Goal: Entertainment & Leisure: Consume media (video, audio)

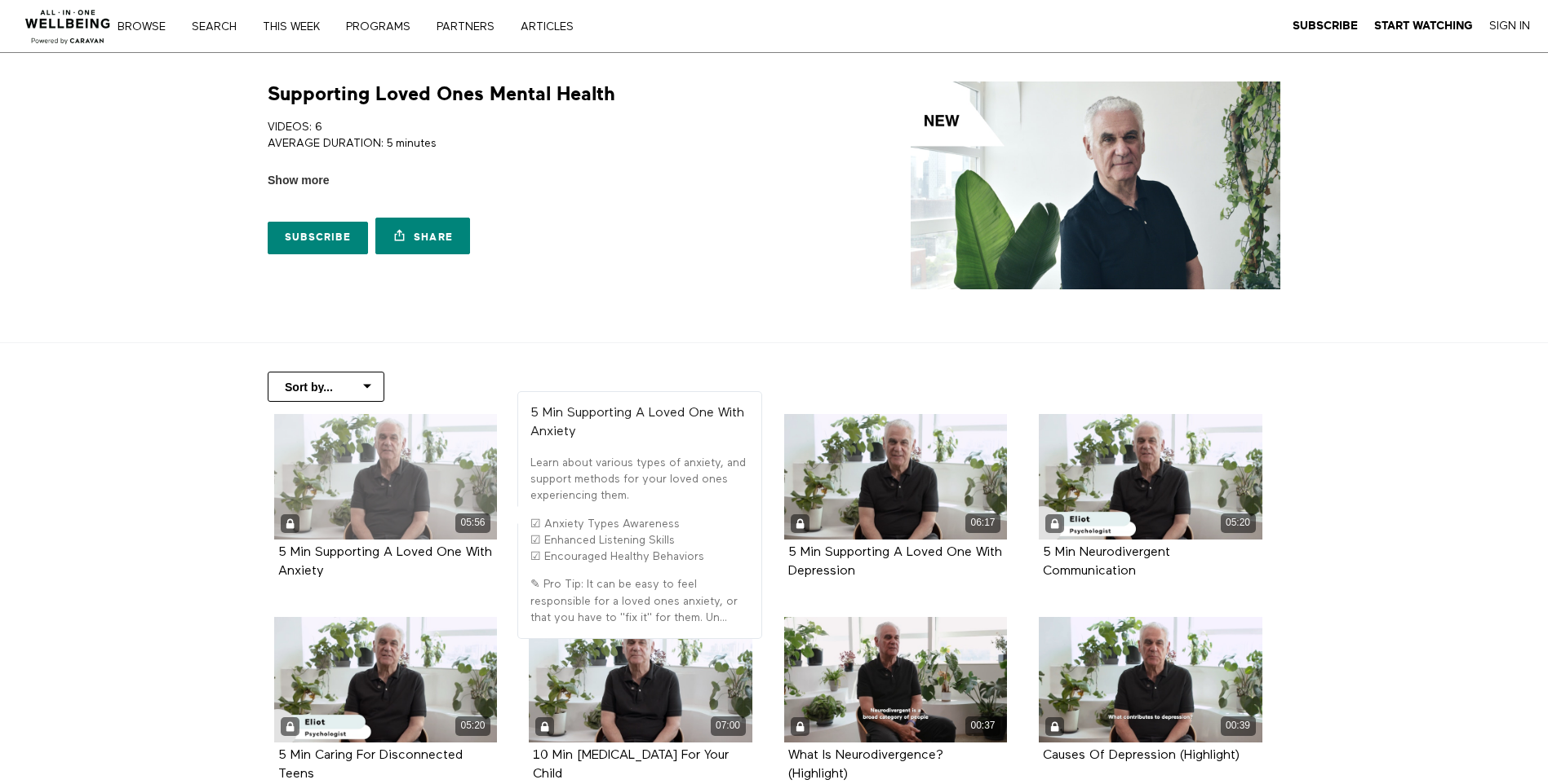
click at [407, 497] on div "05:56" at bounding box center [386, 477] width 223 height 126
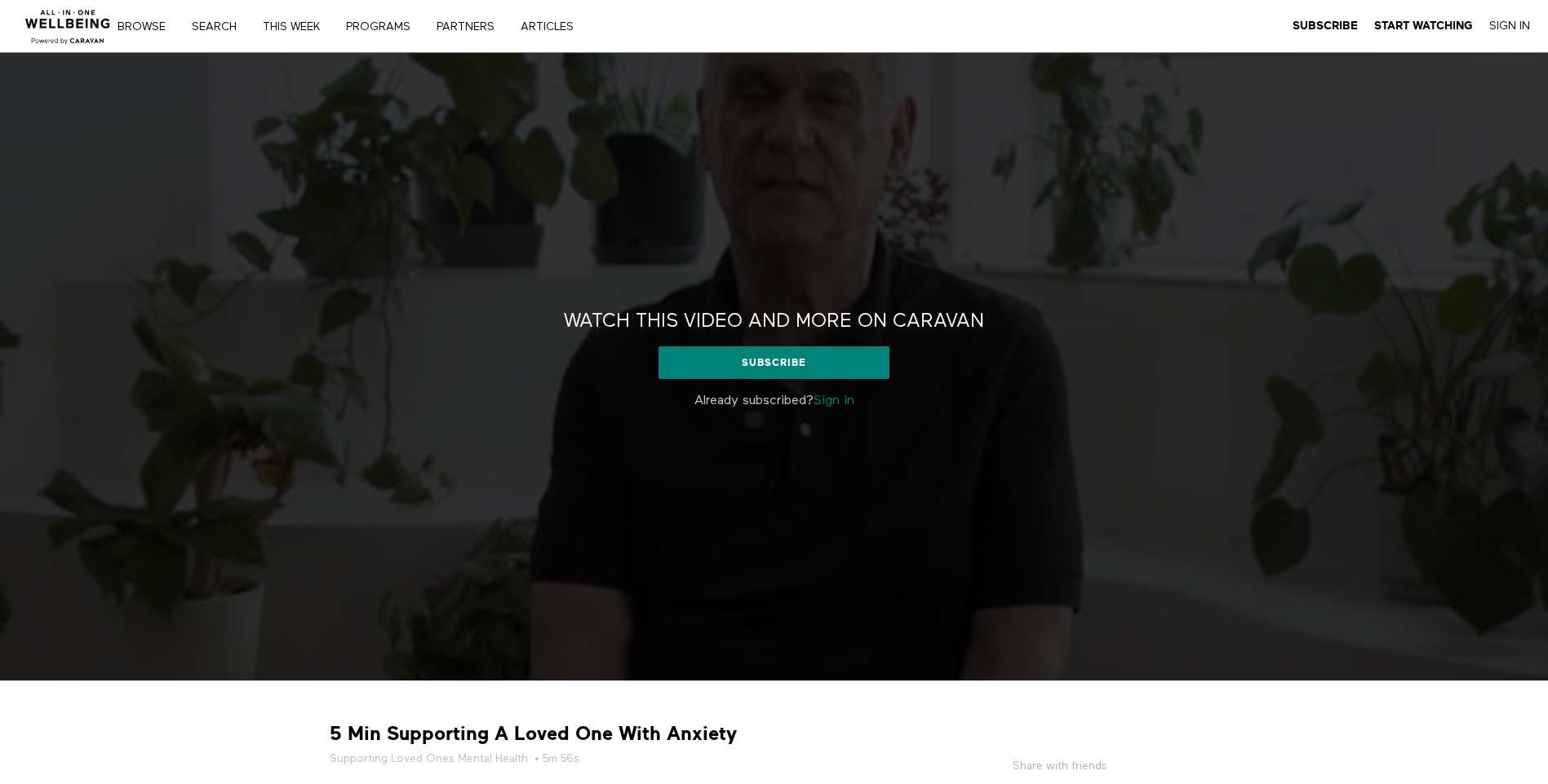
click at [828, 398] on link "Sign in" at bounding box center [833, 401] width 41 height 13
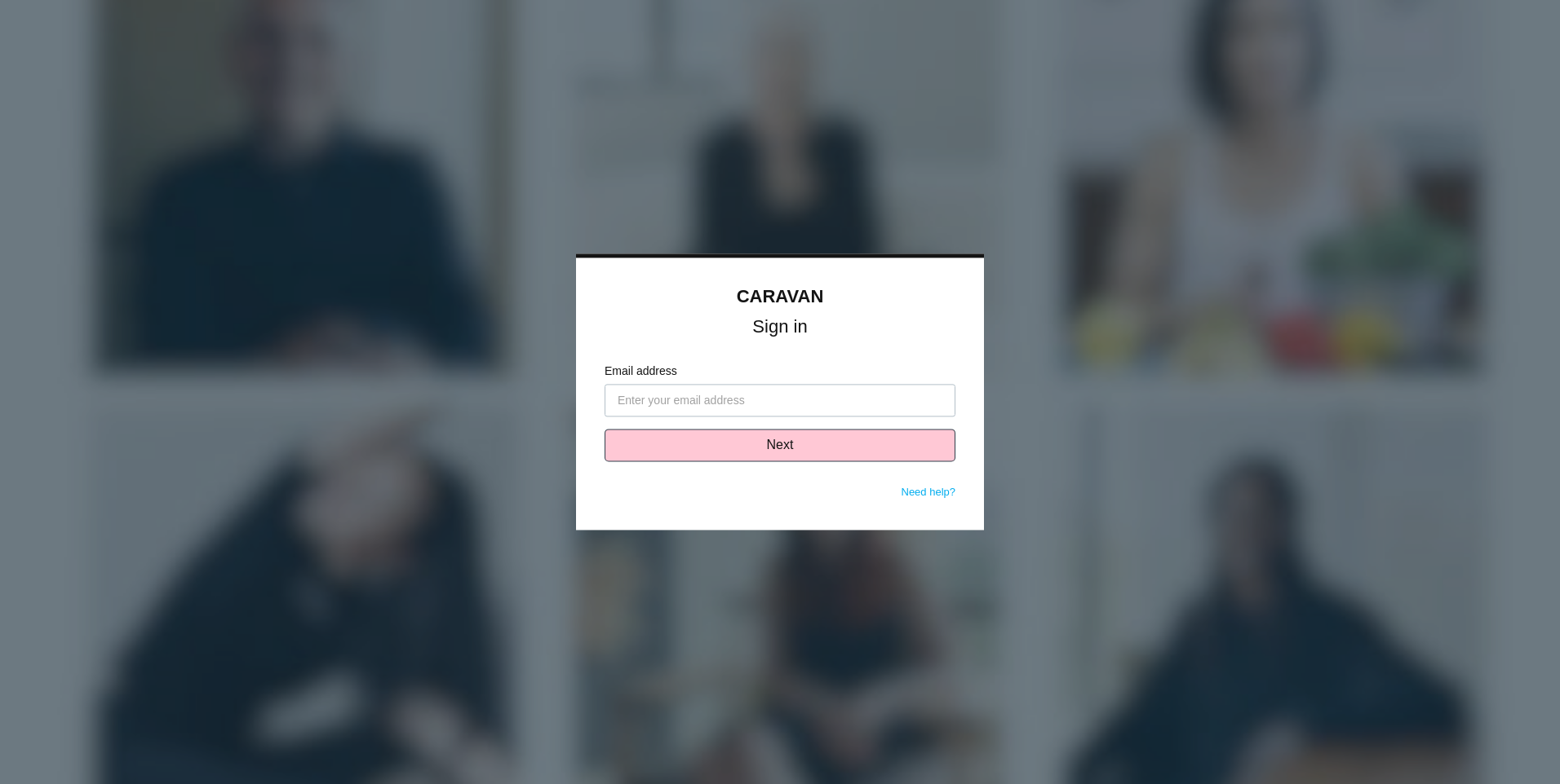
click at [766, 405] on input "Email address" at bounding box center [780, 401] width 351 height 33
type input "[PERSON_NAME][EMAIL_ADDRESS][DOMAIN_NAME]"
click at [757, 452] on button "Next" at bounding box center [780, 446] width 351 height 33
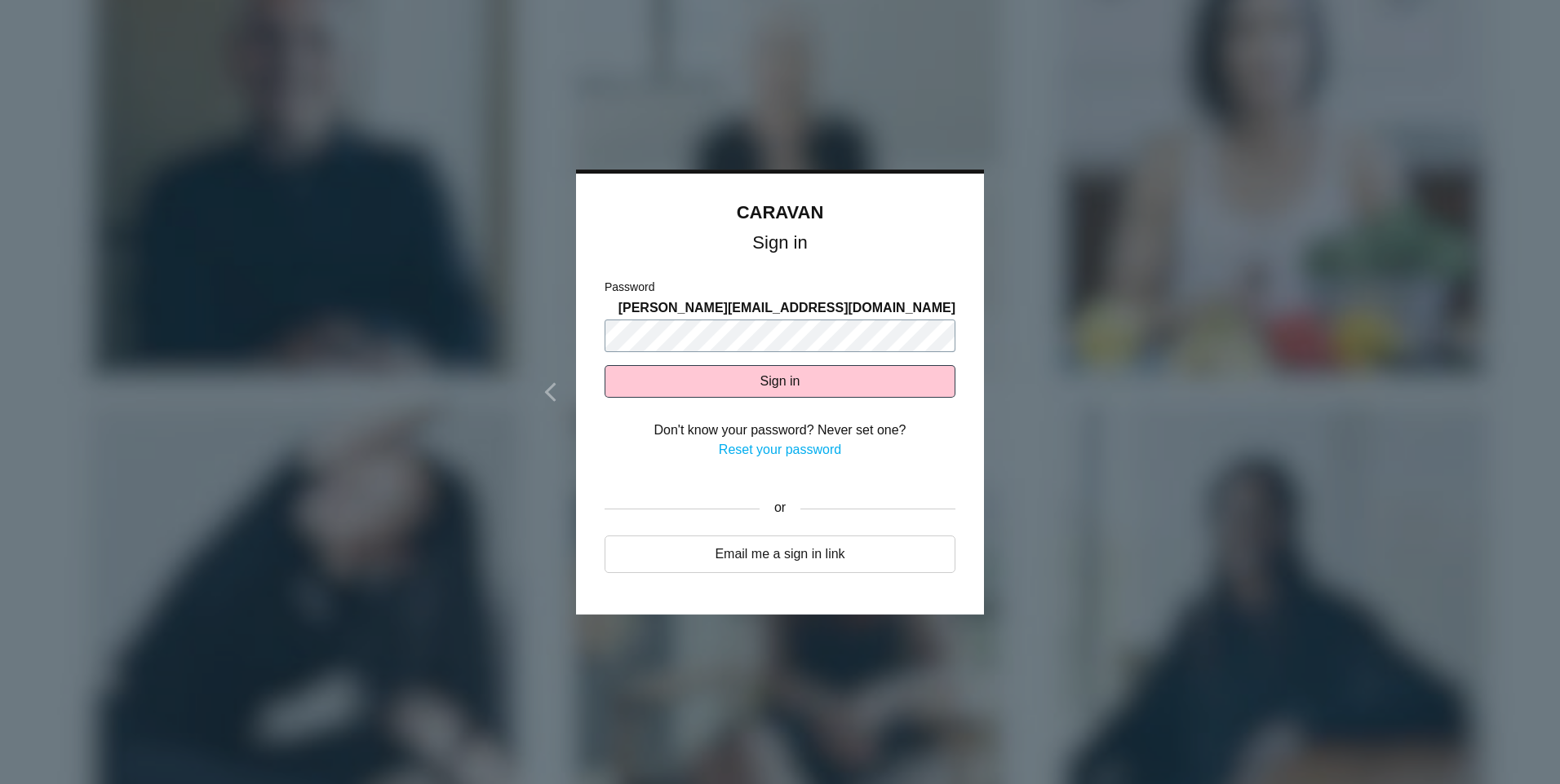
click at [605, 366] on button "Sign in" at bounding box center [780, 382] width 351 height 33
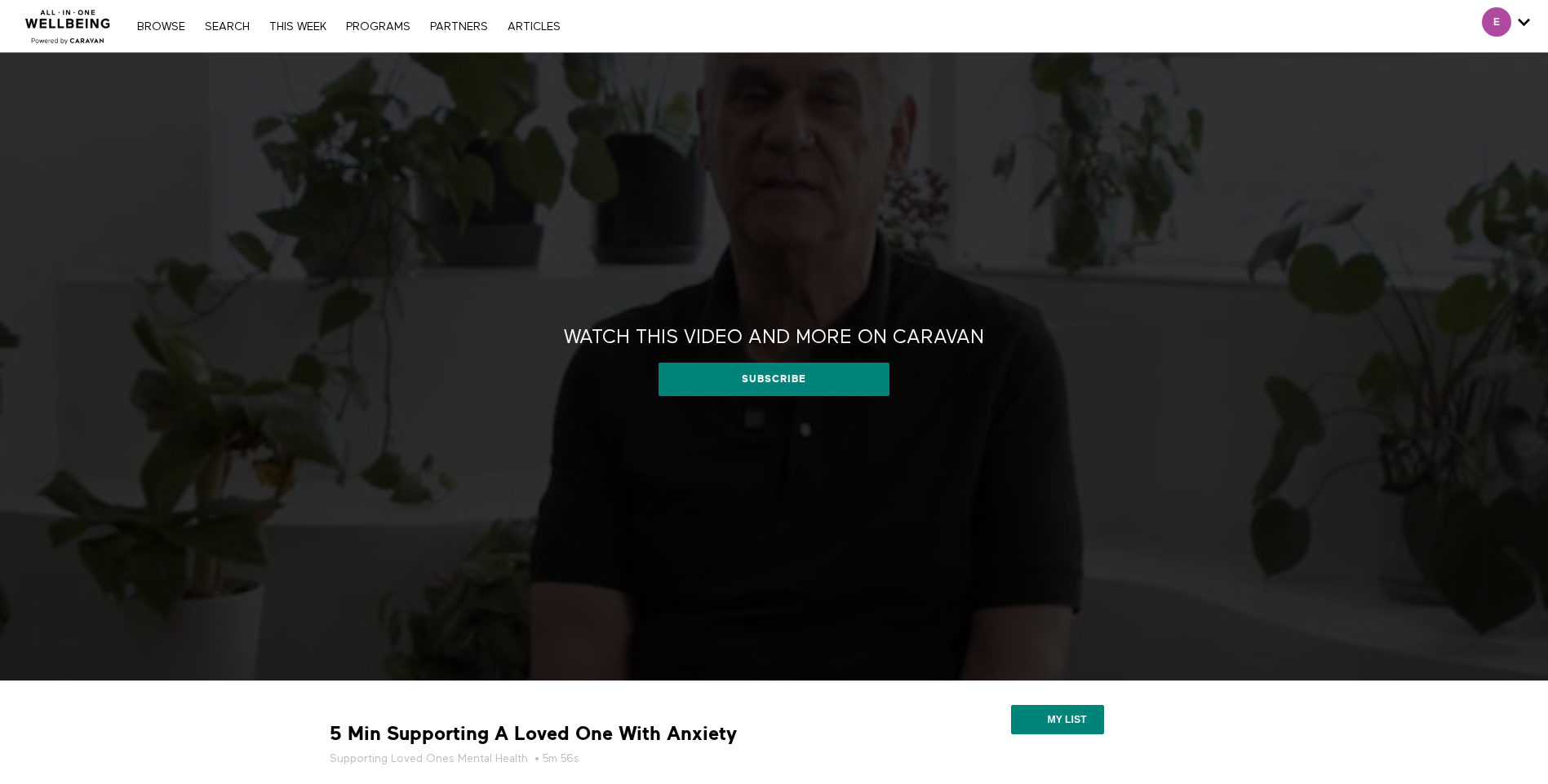
click at [712, 464] on div "Watch this video and more on CARAVAN Watch this video and more on CARAVAN Subsc…" at bounding box center [774, 366] width 1548 height 628
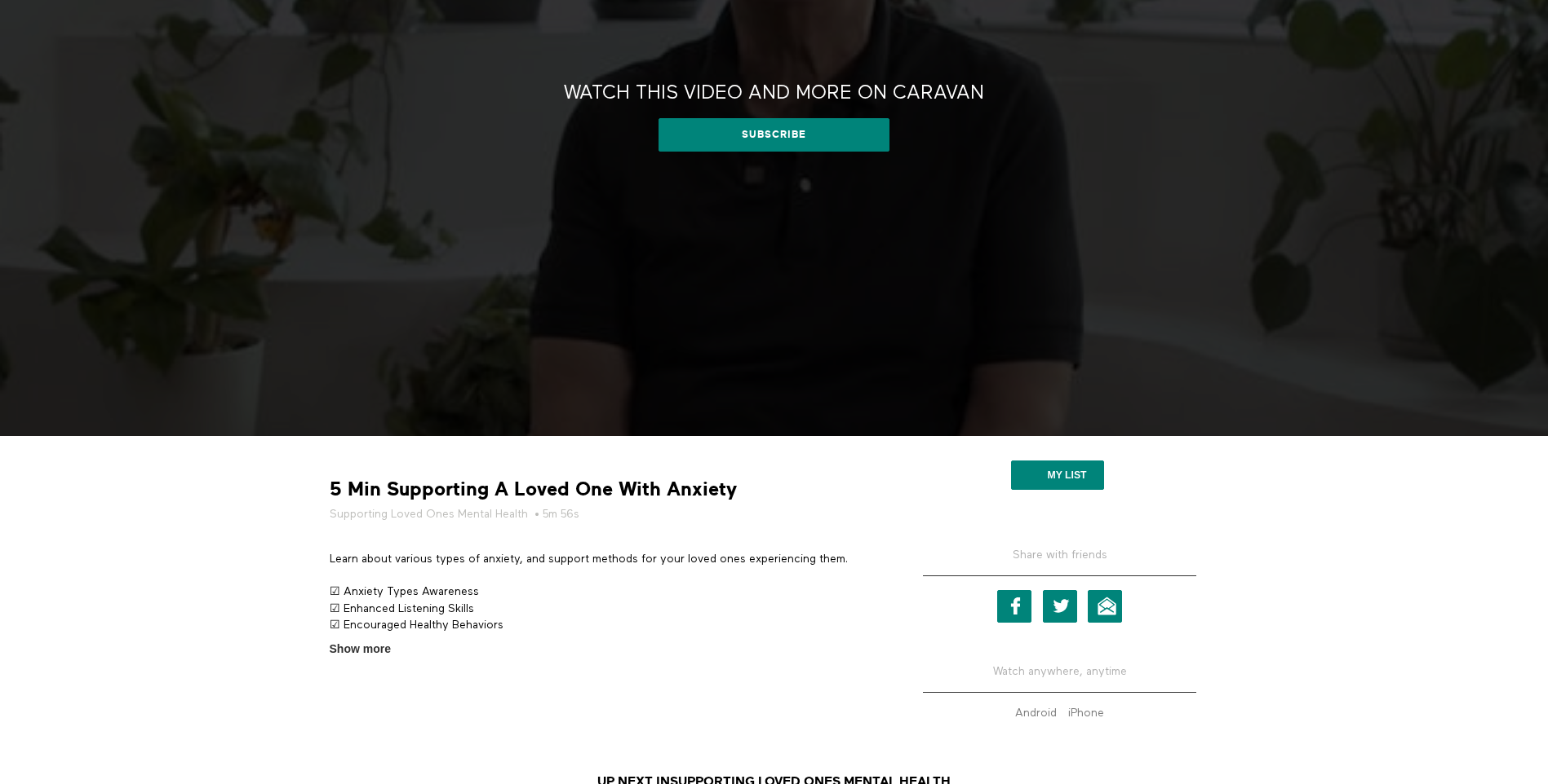
click at [478, 540] on div "5 Min Supporting A Loved One With Anxiety Supporting Loved Ones Mental Health •…" at bounding box center [602, 553] width 571 height 209
click at [366, 656] on span "Show more" at bounding box center [360, 649] width 61 height 17
click at [0, 0] on input "Show more Show less" at bounding box center [0, 0] width 0 height 0
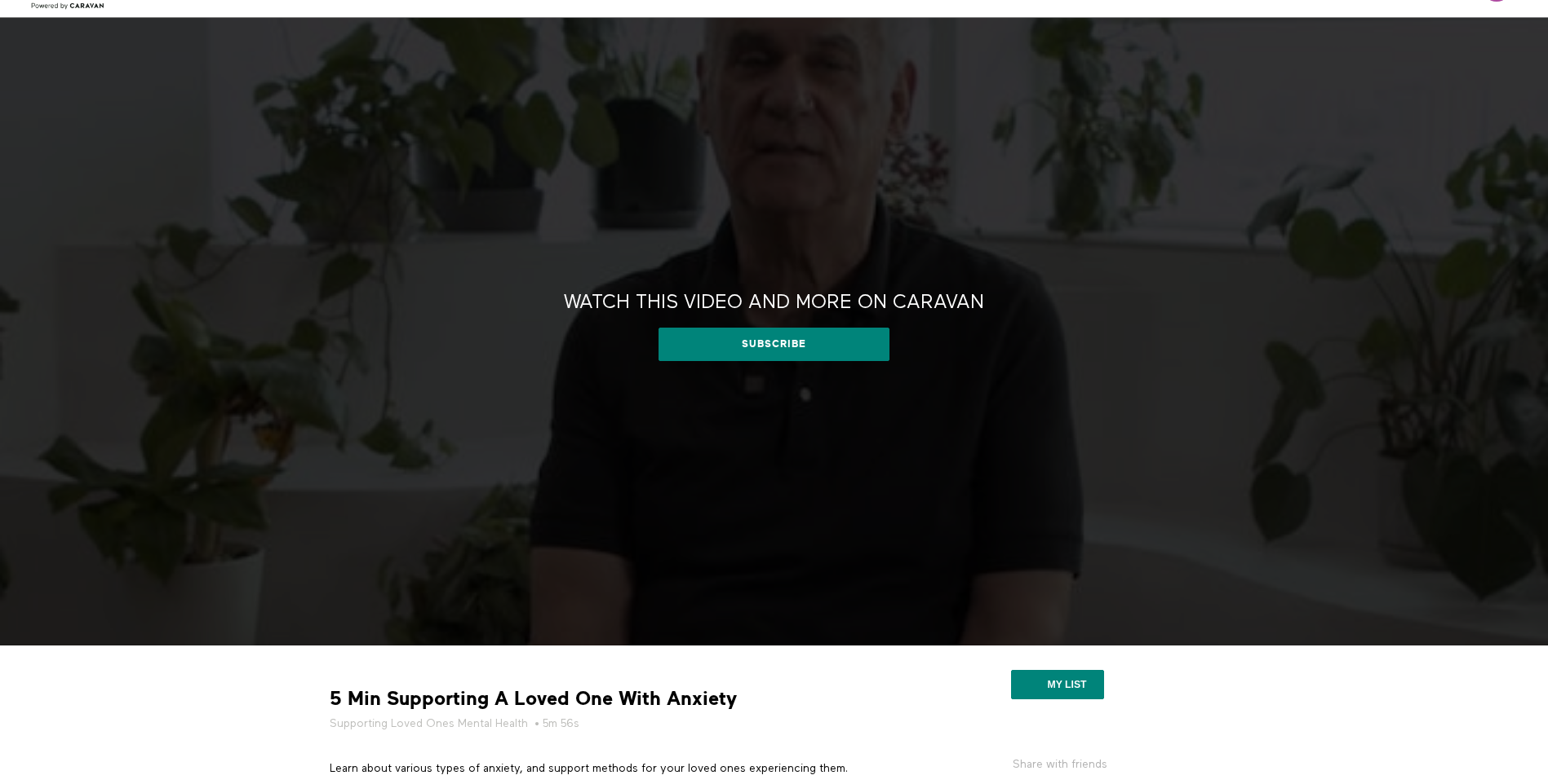
scroll to position [0, 0]
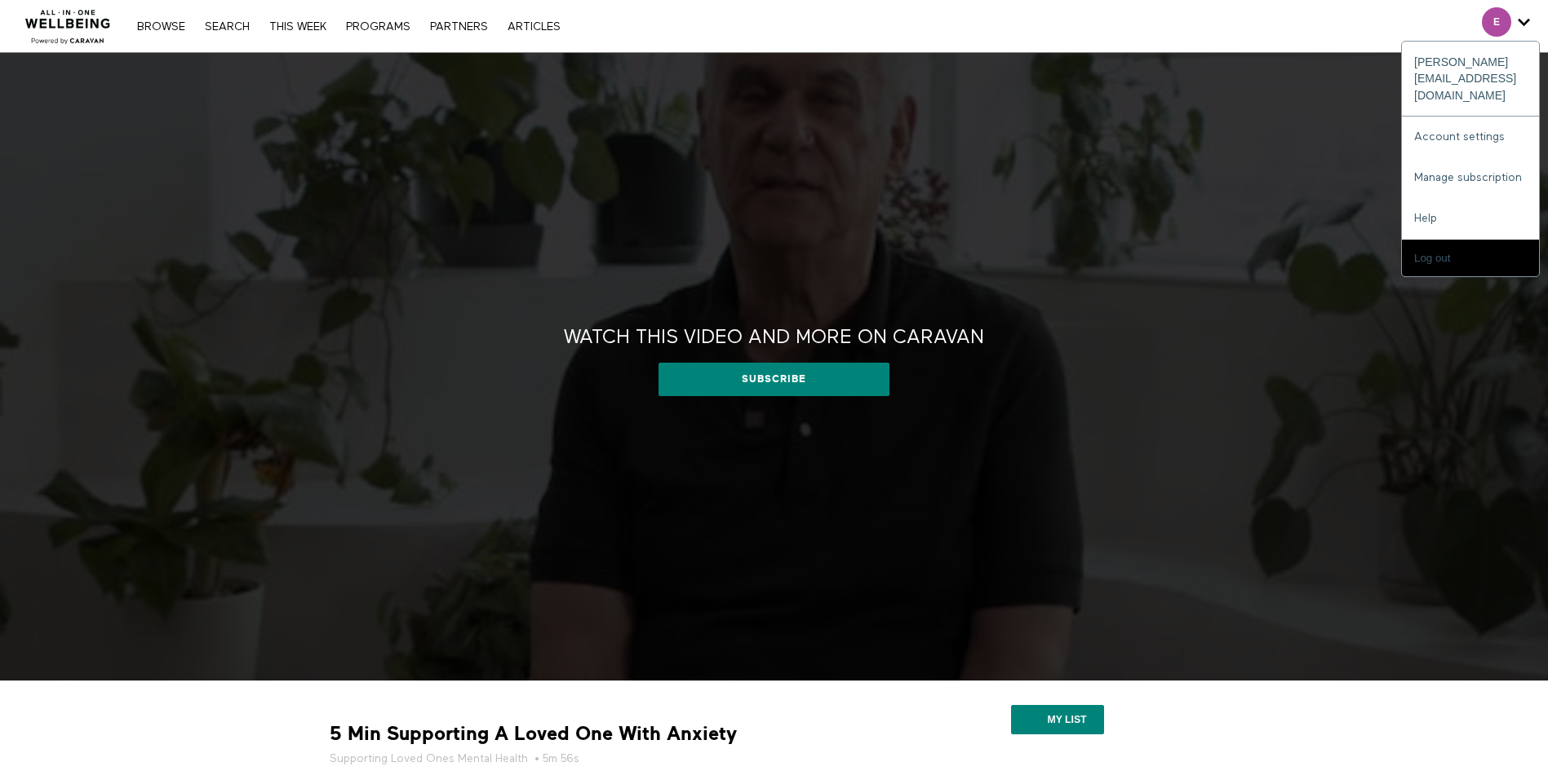
click at [1521, 22] on icon "Secondary" at bounding box center [1524, 22] width 12 height 24
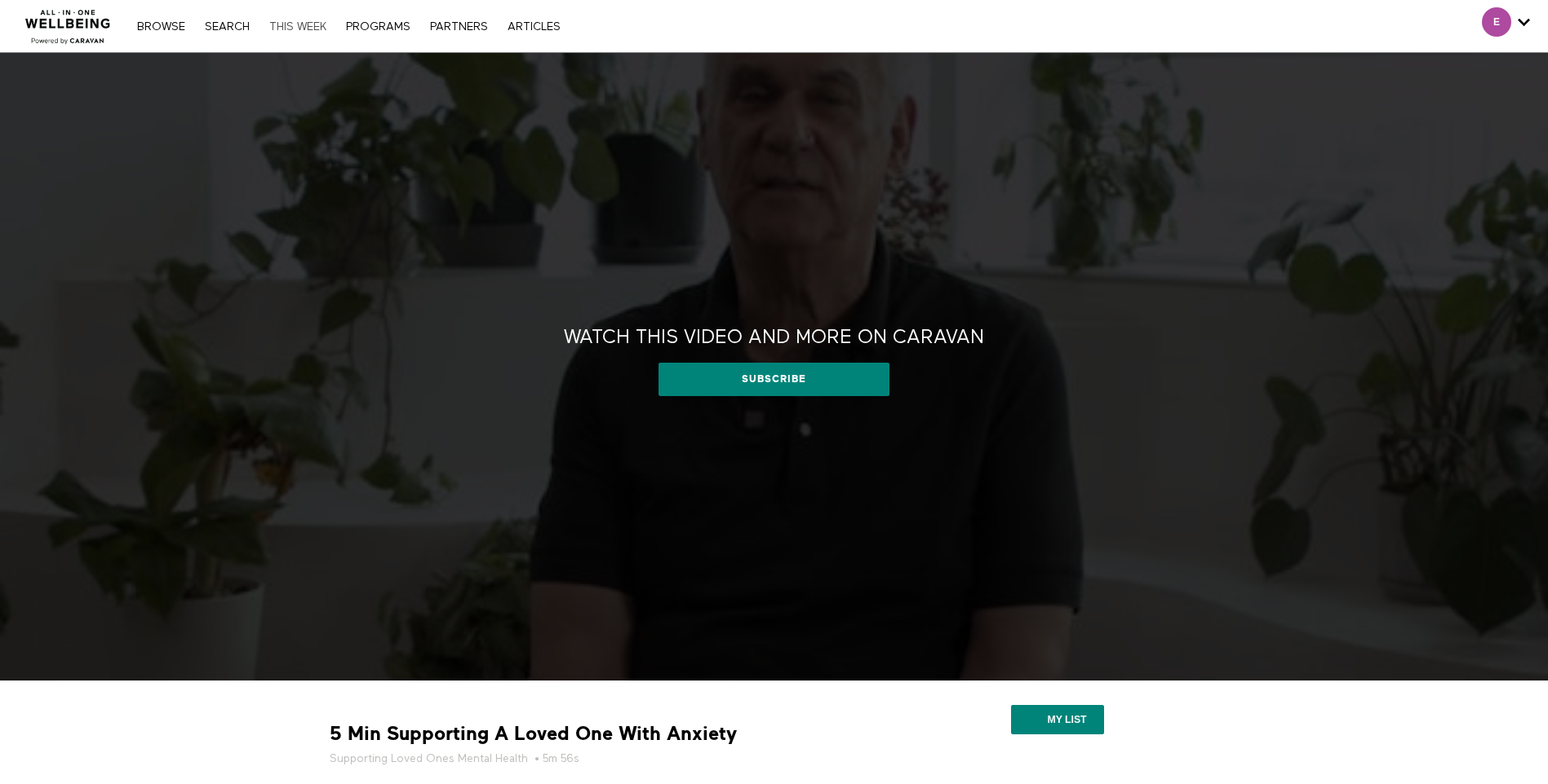
click at [300, 30] on link "THIS WEEK" at bounding box center [298, 26] width 74 height 11
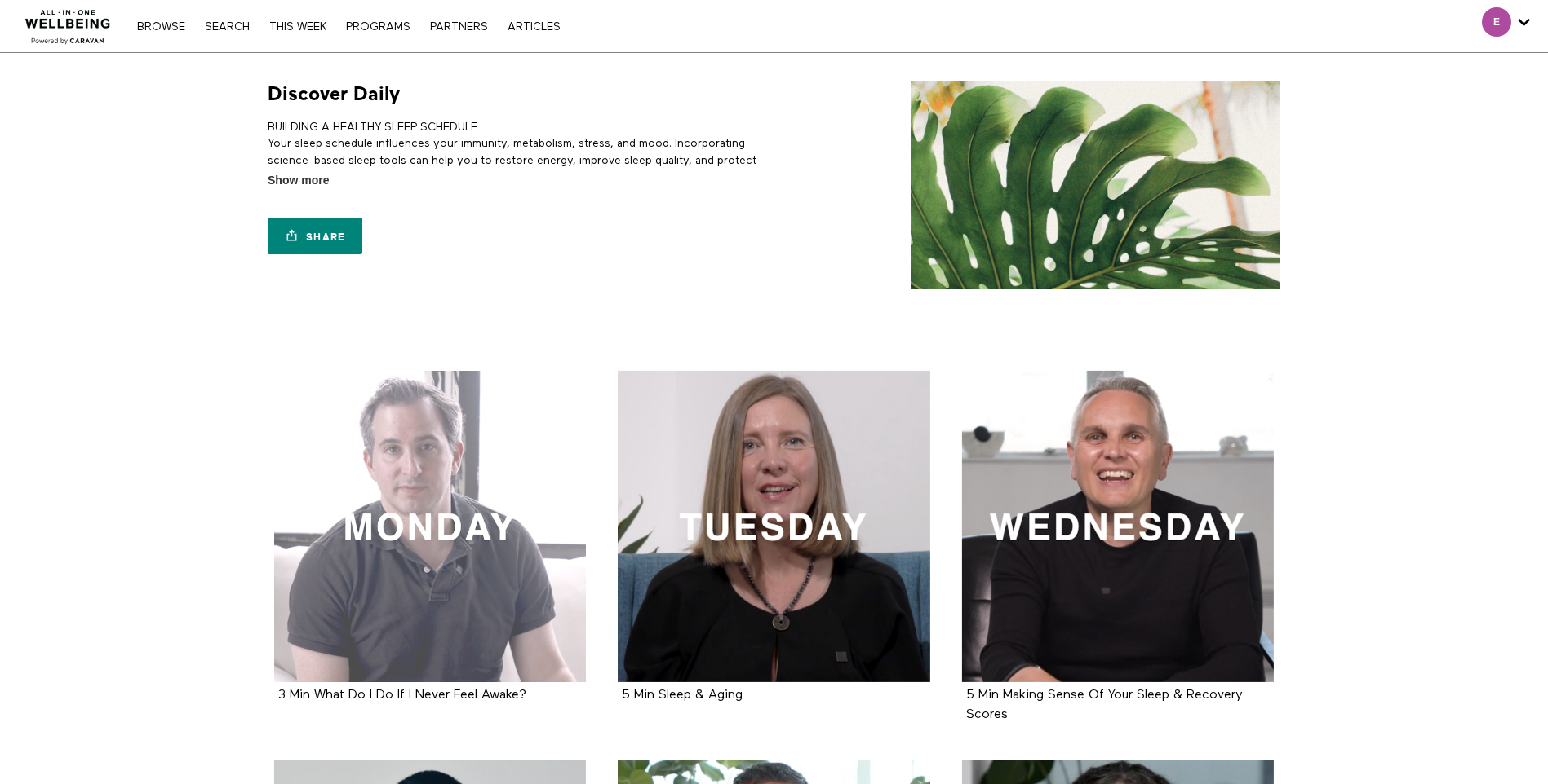
click at [478, 484] on div at bounding box center [431, 527] width 313 height 313
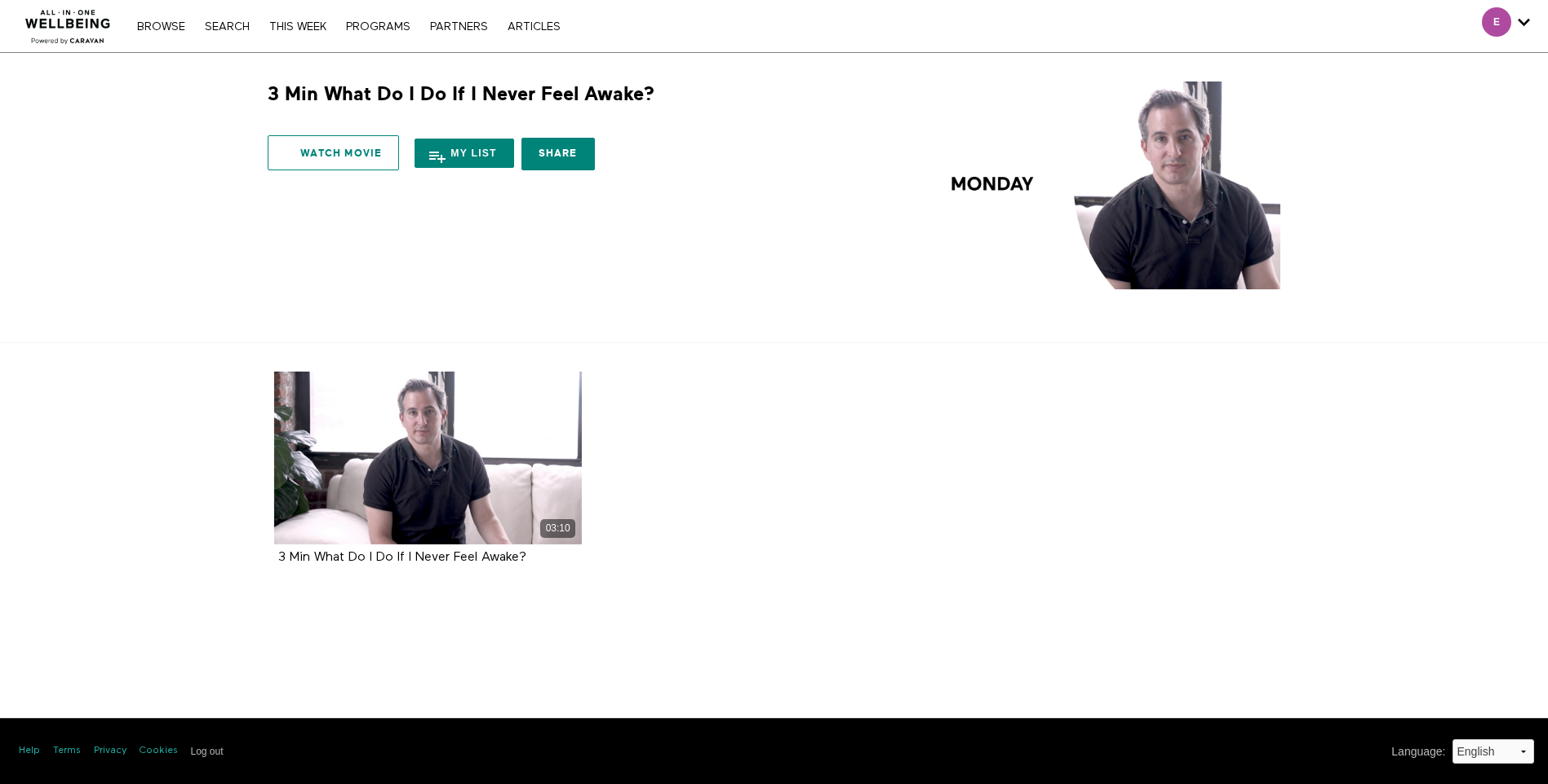
click at [368, 149] on link "Watch Movie" at bounding box center [333, 153] width 131 height 35
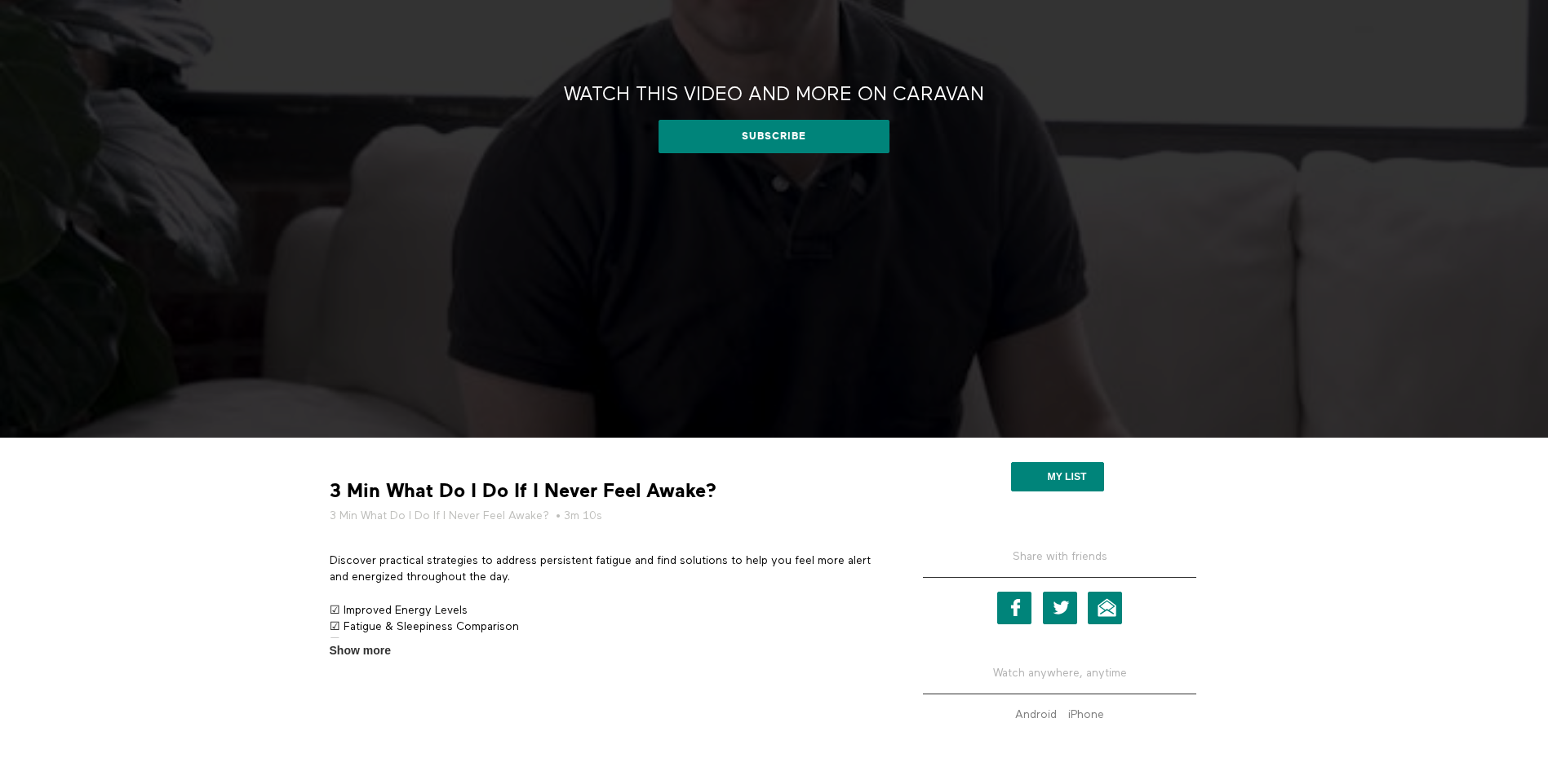
scroll to position [325, 0]
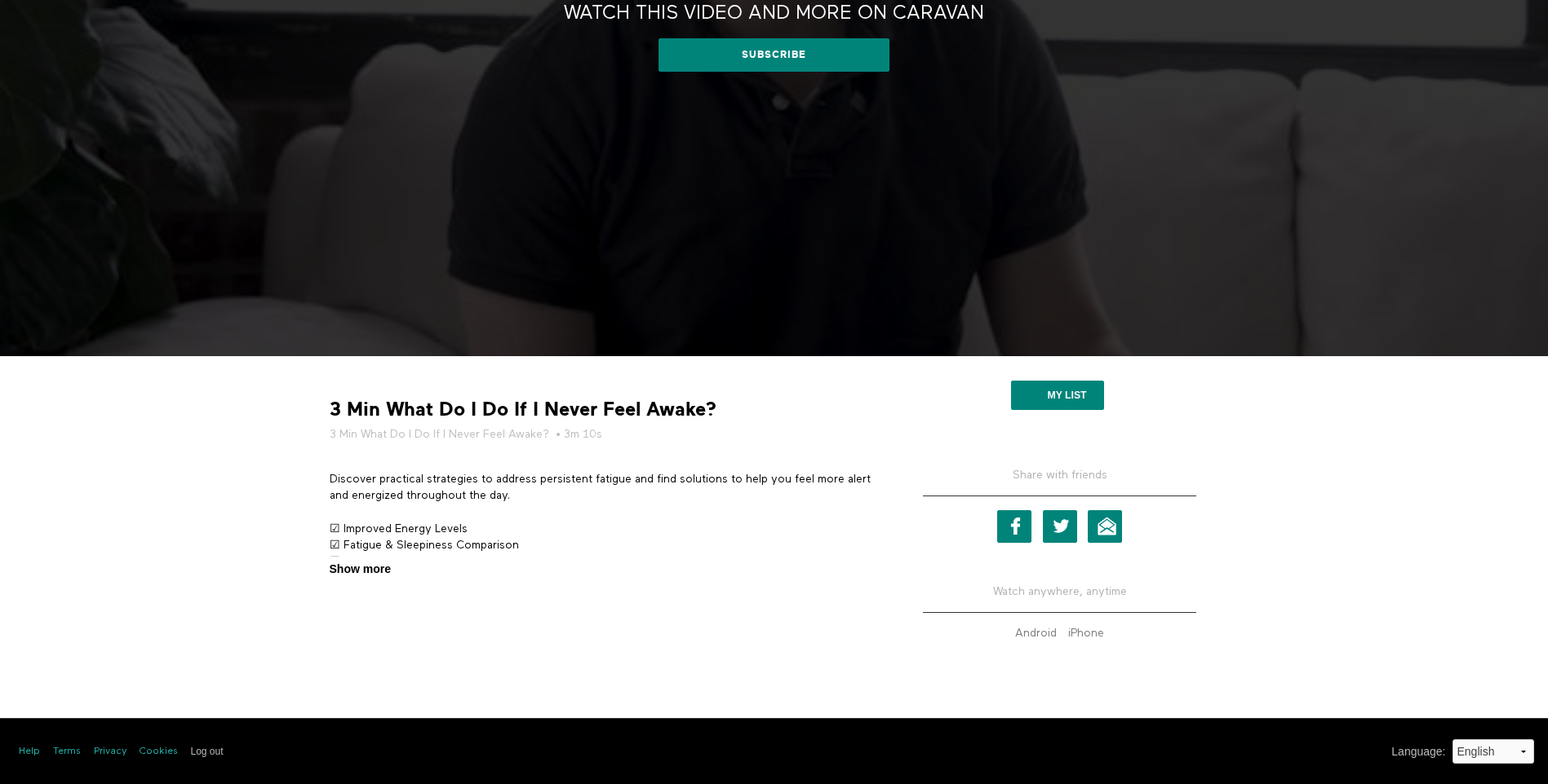
click at [382, 572] on span "Show more" at bounding box center [360, 570] width 61 height 17
click at [0, 0] on input "Show more Show less" at bounding box center [0, 0] width 0 height 0
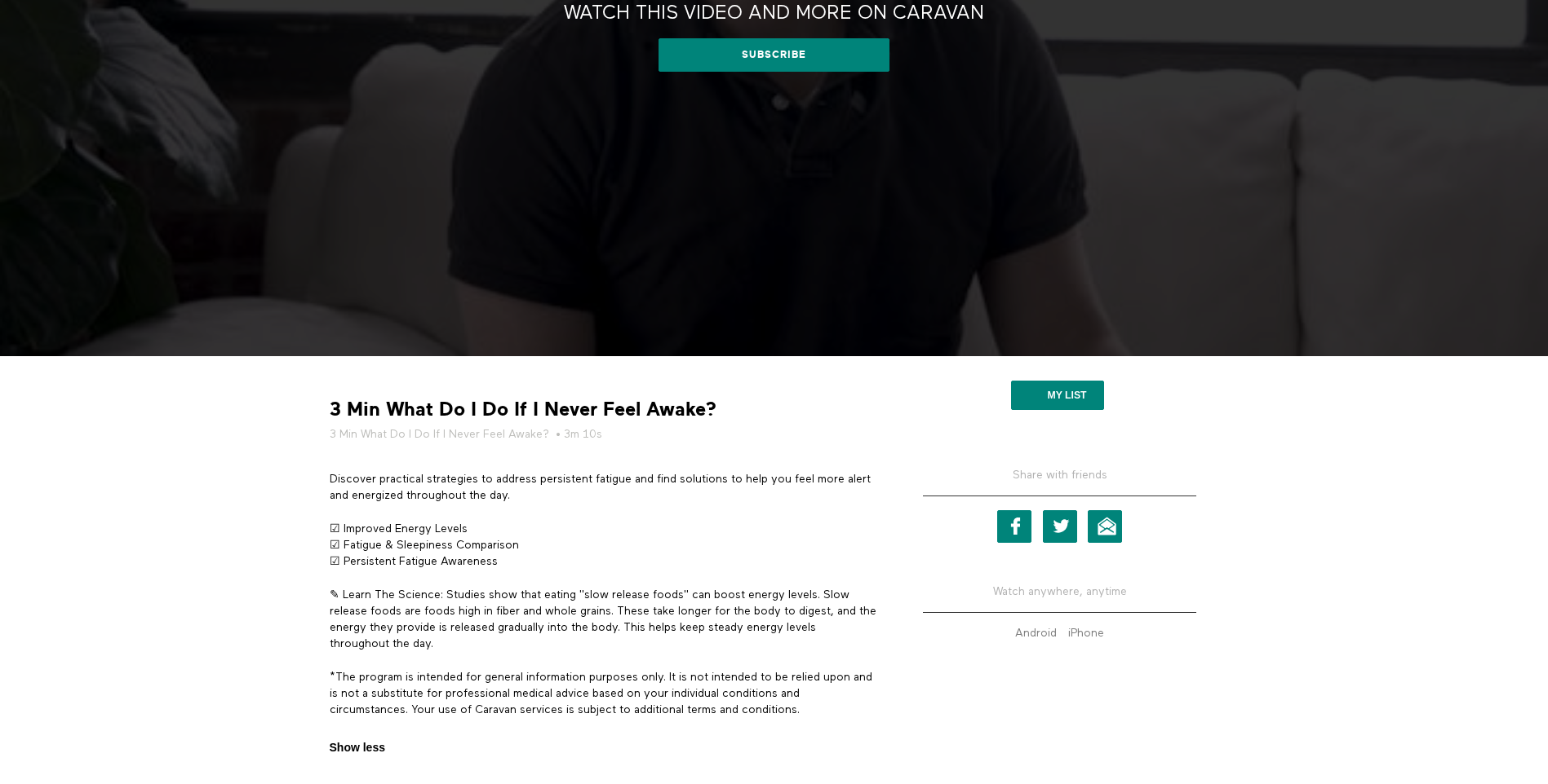
scroll to position [416, 0]
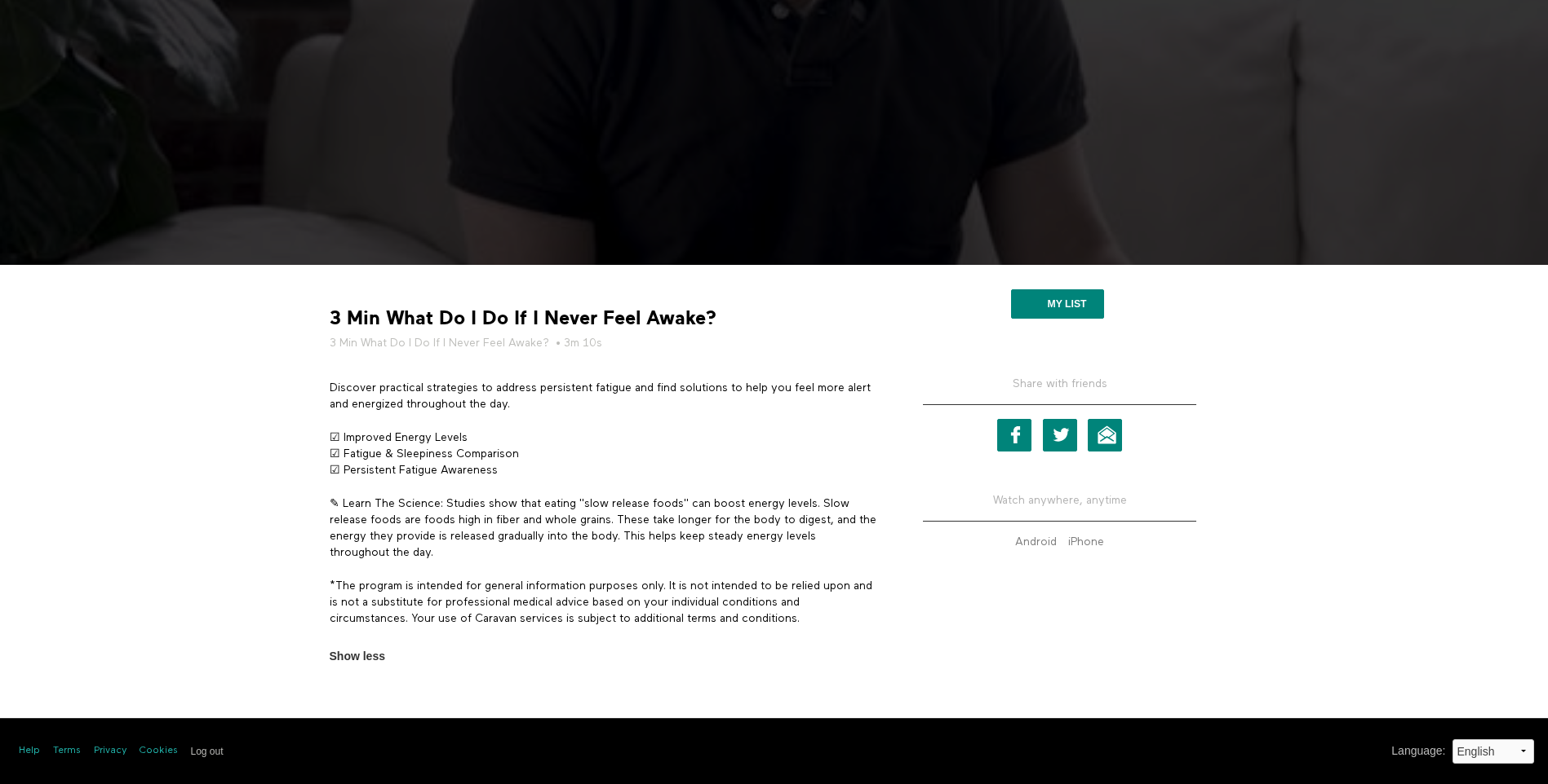
click at [453, 542] on p "✎ Learn The Science: Studies show that eating "slow release foods" can boost en…" at bounding box center [602, 529] width 546 height 66
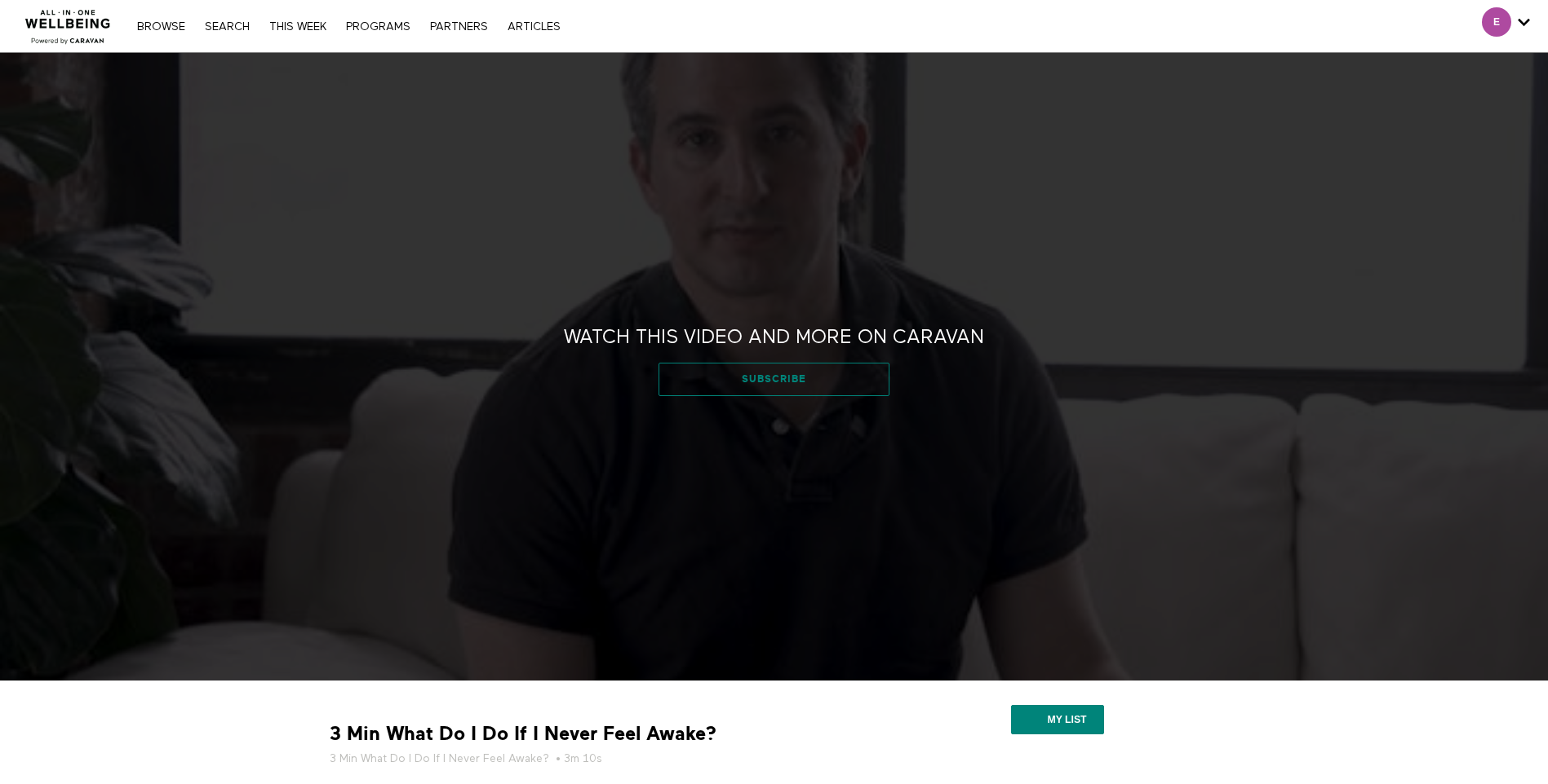
click at [765, 395] on link "Subscribe" at bounding box center [774, 379] width 231 height 33
click at [289, 25] on link "THIS WEEK" at bounding box center [298, 26] width 74 height 11
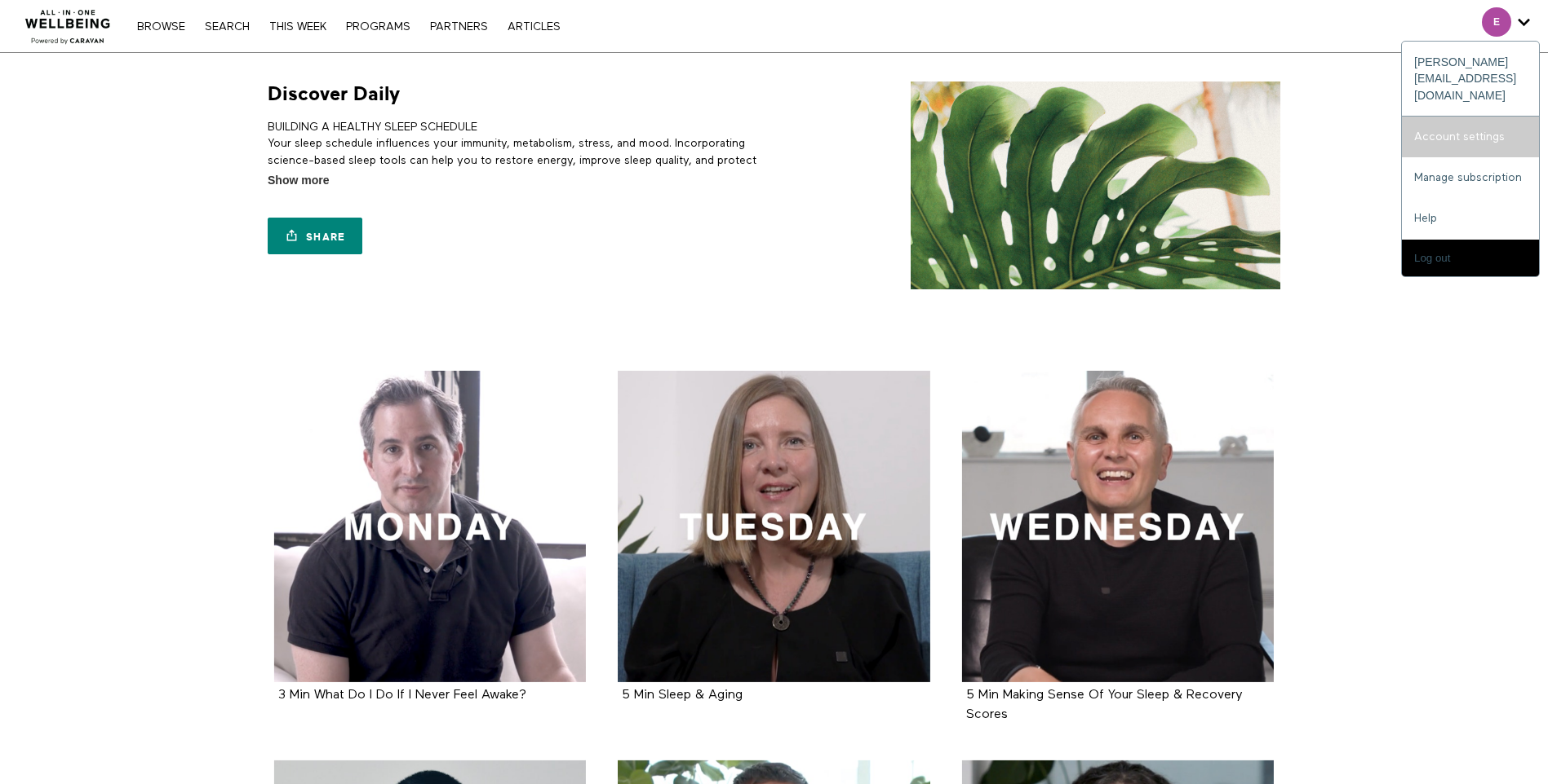
click at [1455, 116] on link "Account settings" at bounding box center [1470, 136] width 137 height 41
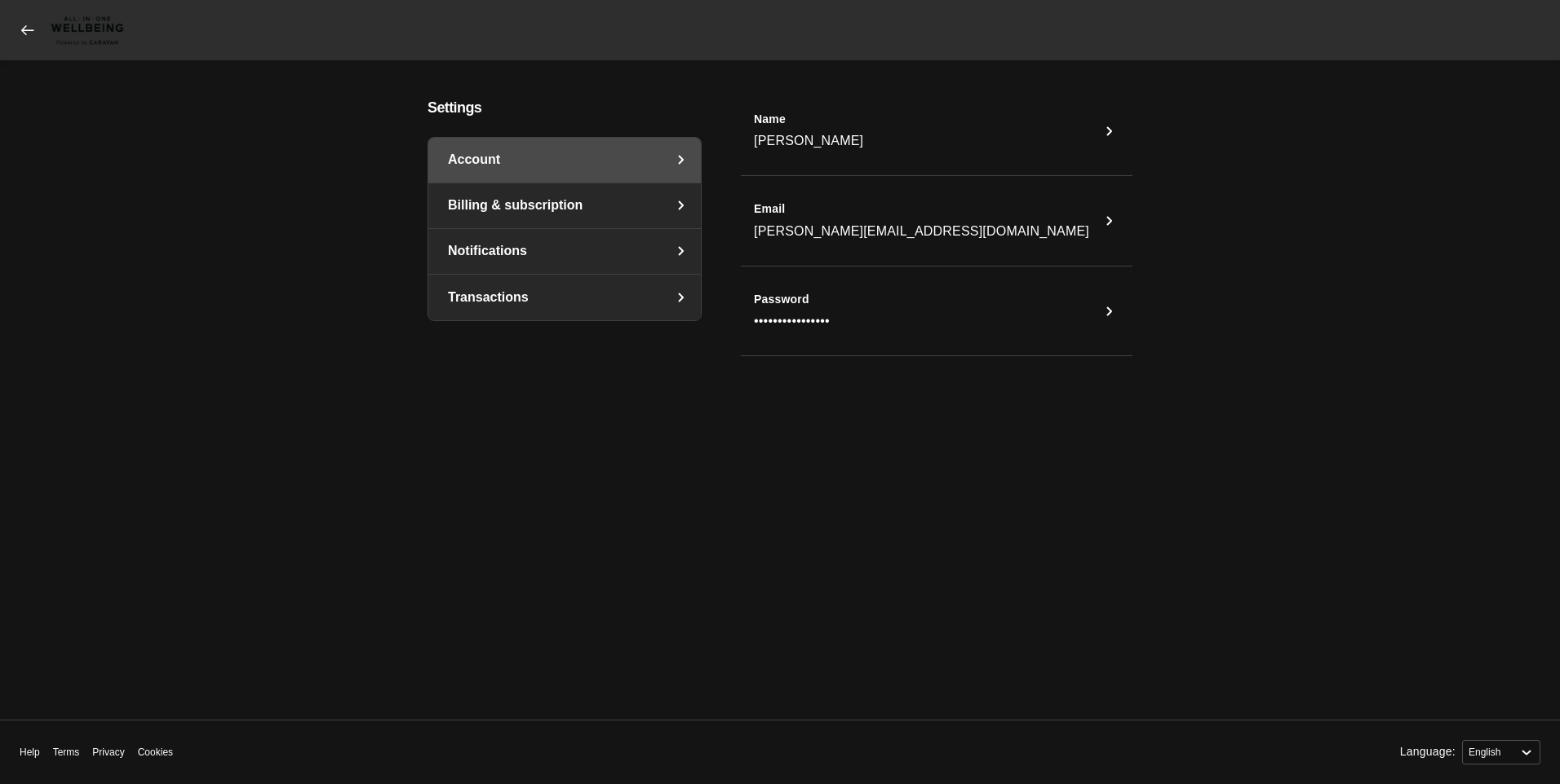
select select "en"
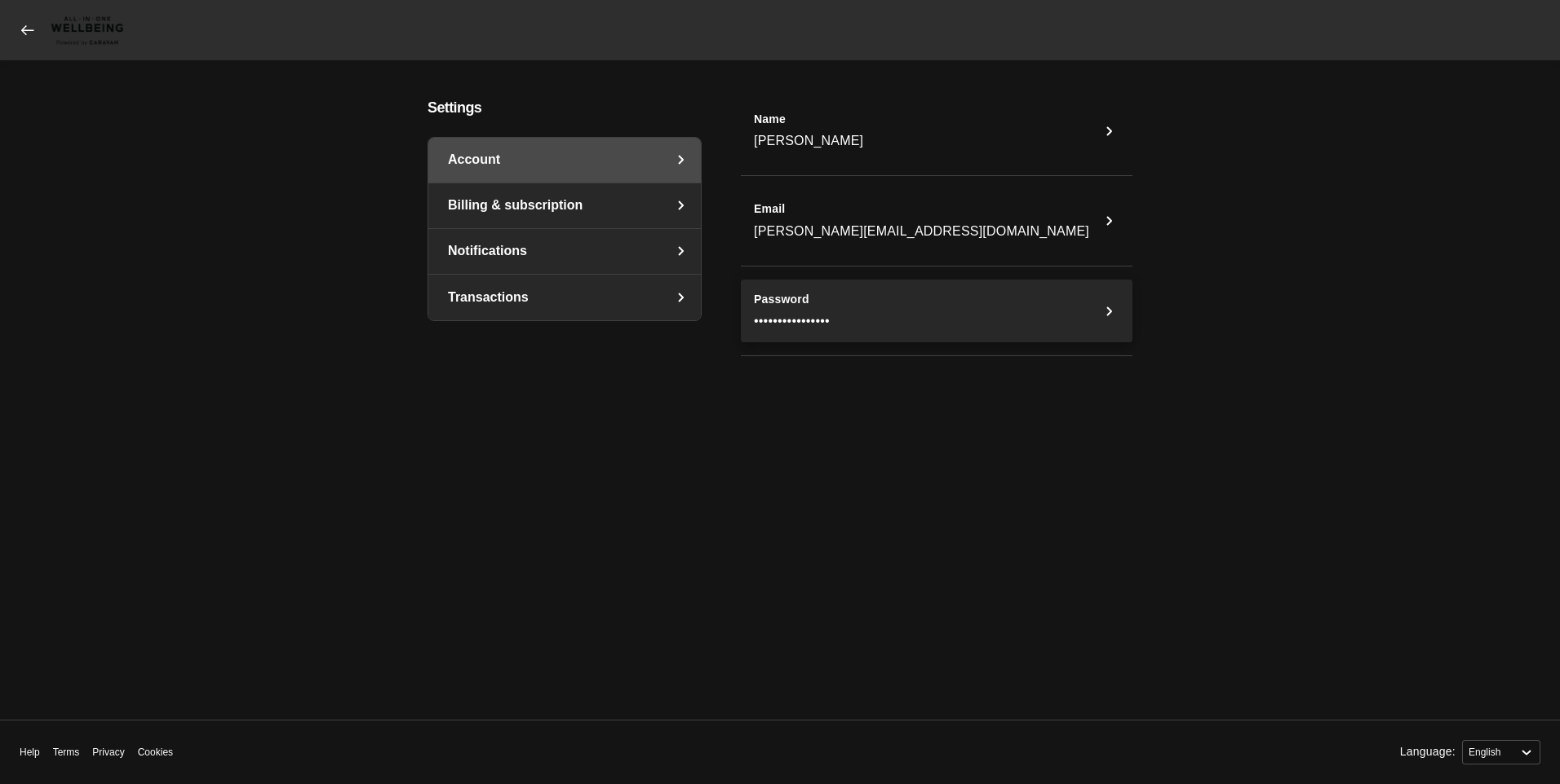
drag, startPoint x: 822, startPoint y: 292, endPoint x: 823, endPoint y: 300, distance: 8.1
click at [823, 297] on button "Password ••••••••••••••••" at bounding box center [936, 311] width 392 height 63
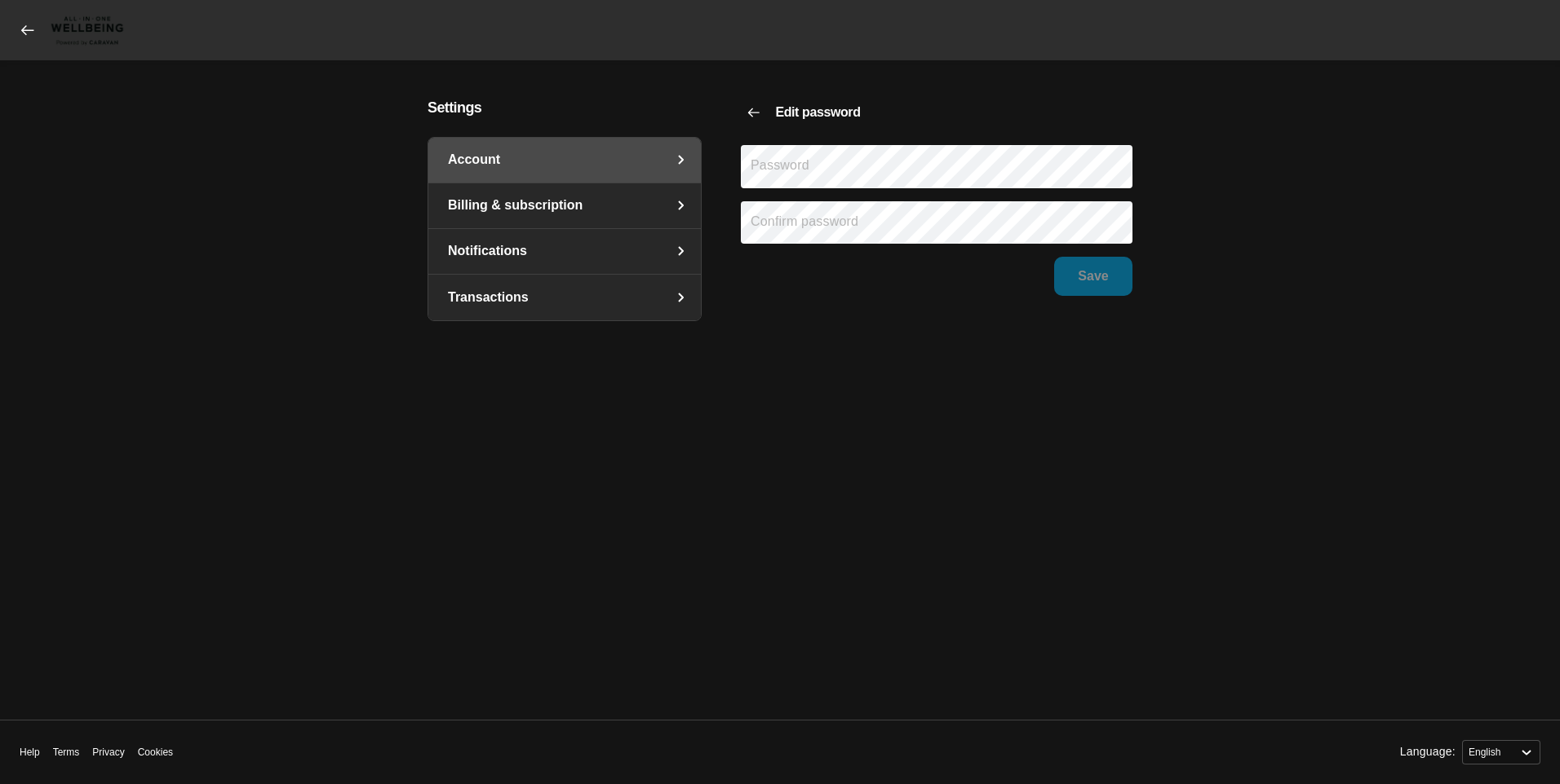
click at [787, 109] on h5 "Edit password" at bounding box center [817, 112] width 85 height 16
click at [759, 109] on icon "Back" at bounding box center [753, 112] width 15 height 15
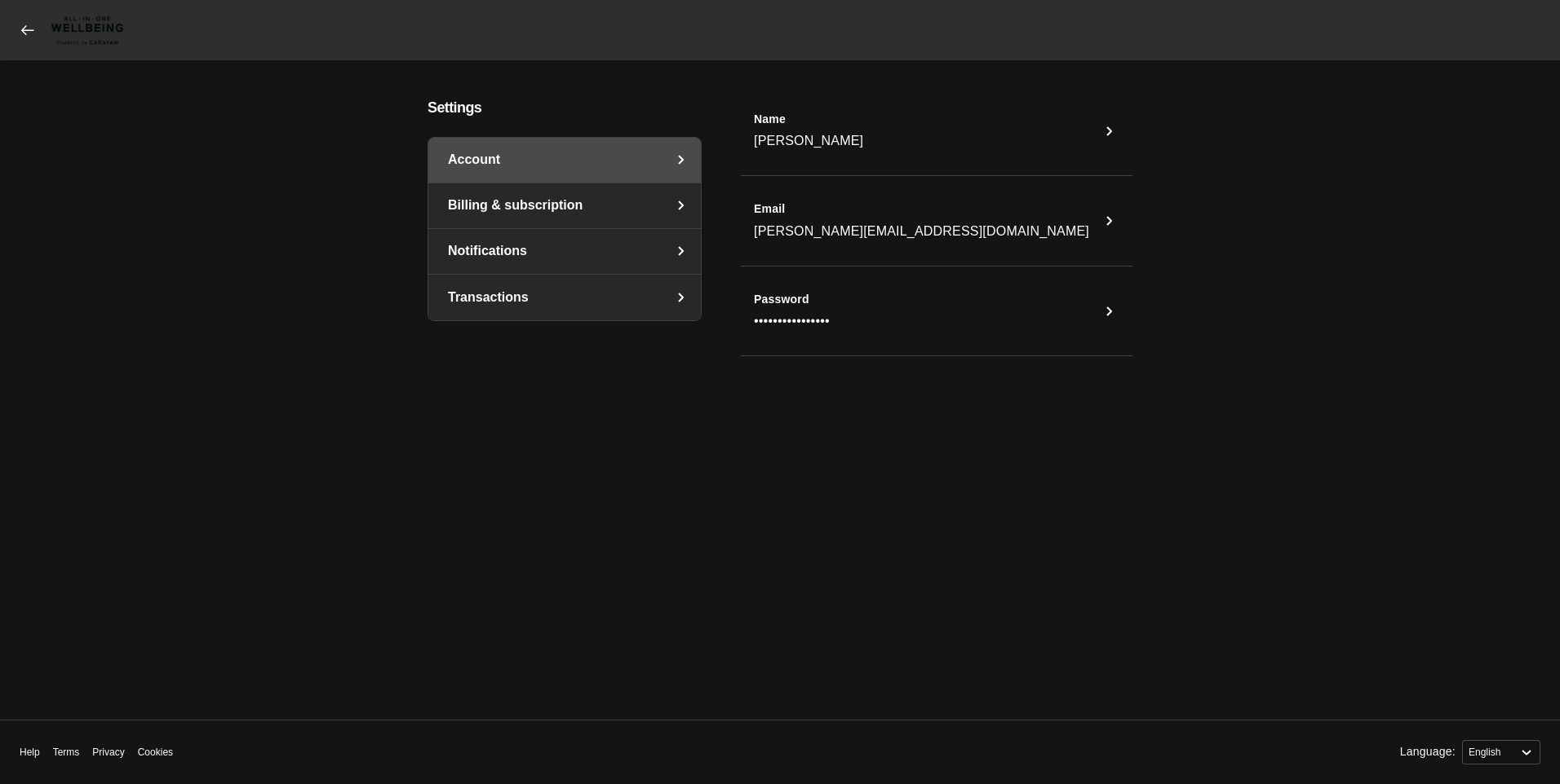
click at [510, 208] on link "Billing & subscription" at bounding box center [565, 206] width 273 height 45
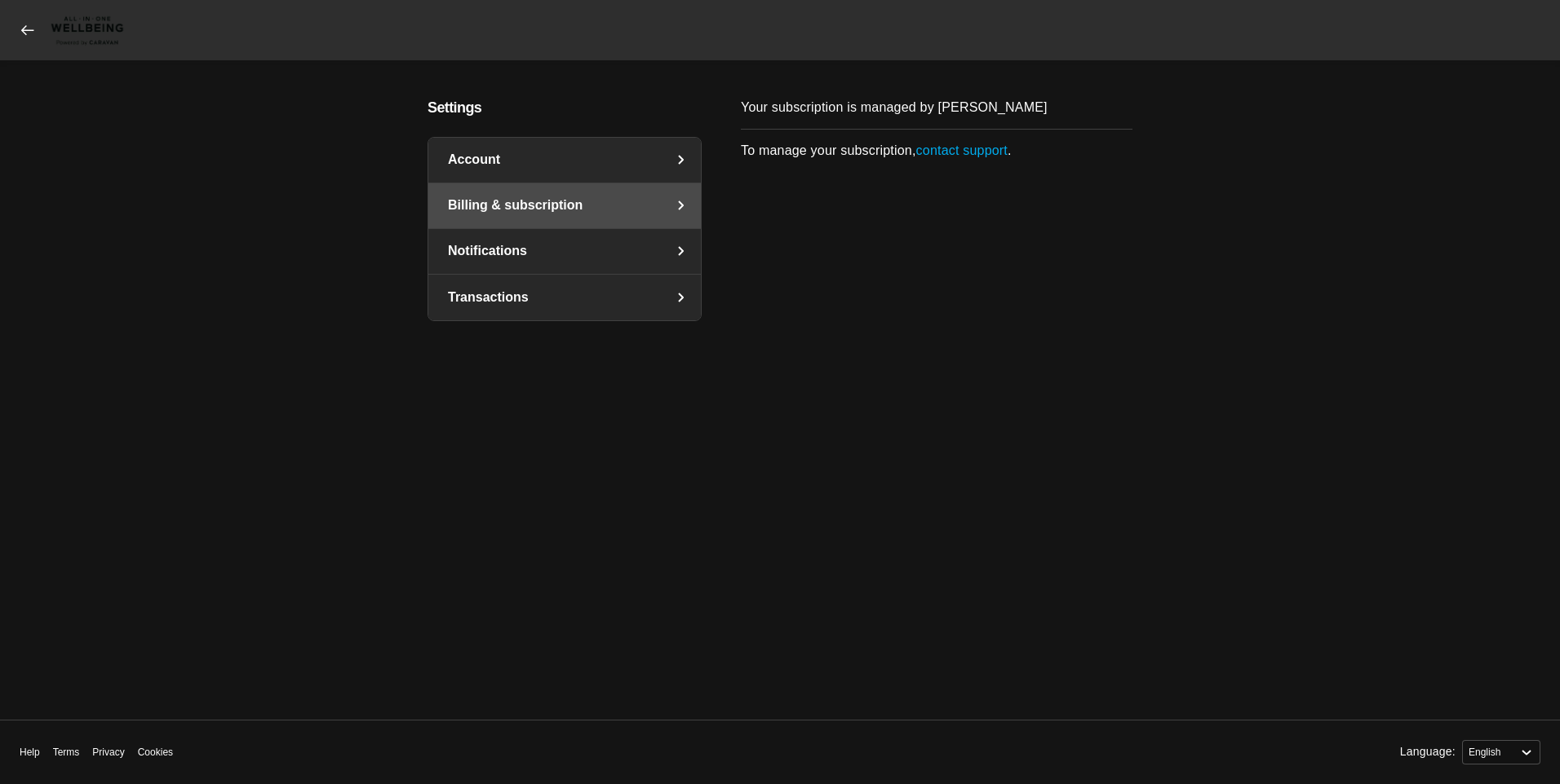
click at [571, 247] on link "Notifications" at bounding box center [565, 252] width 273 height 45
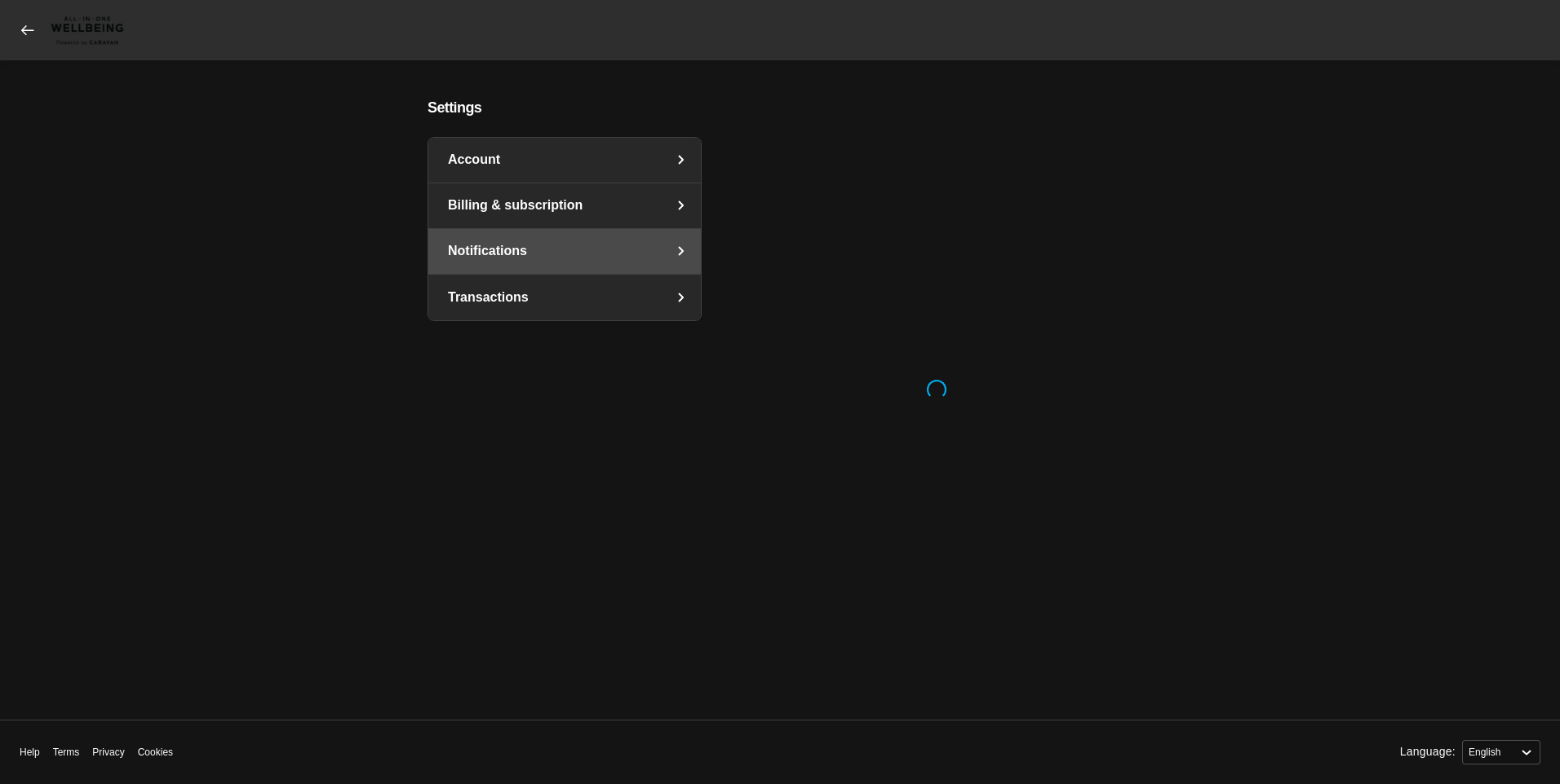
select select "en"
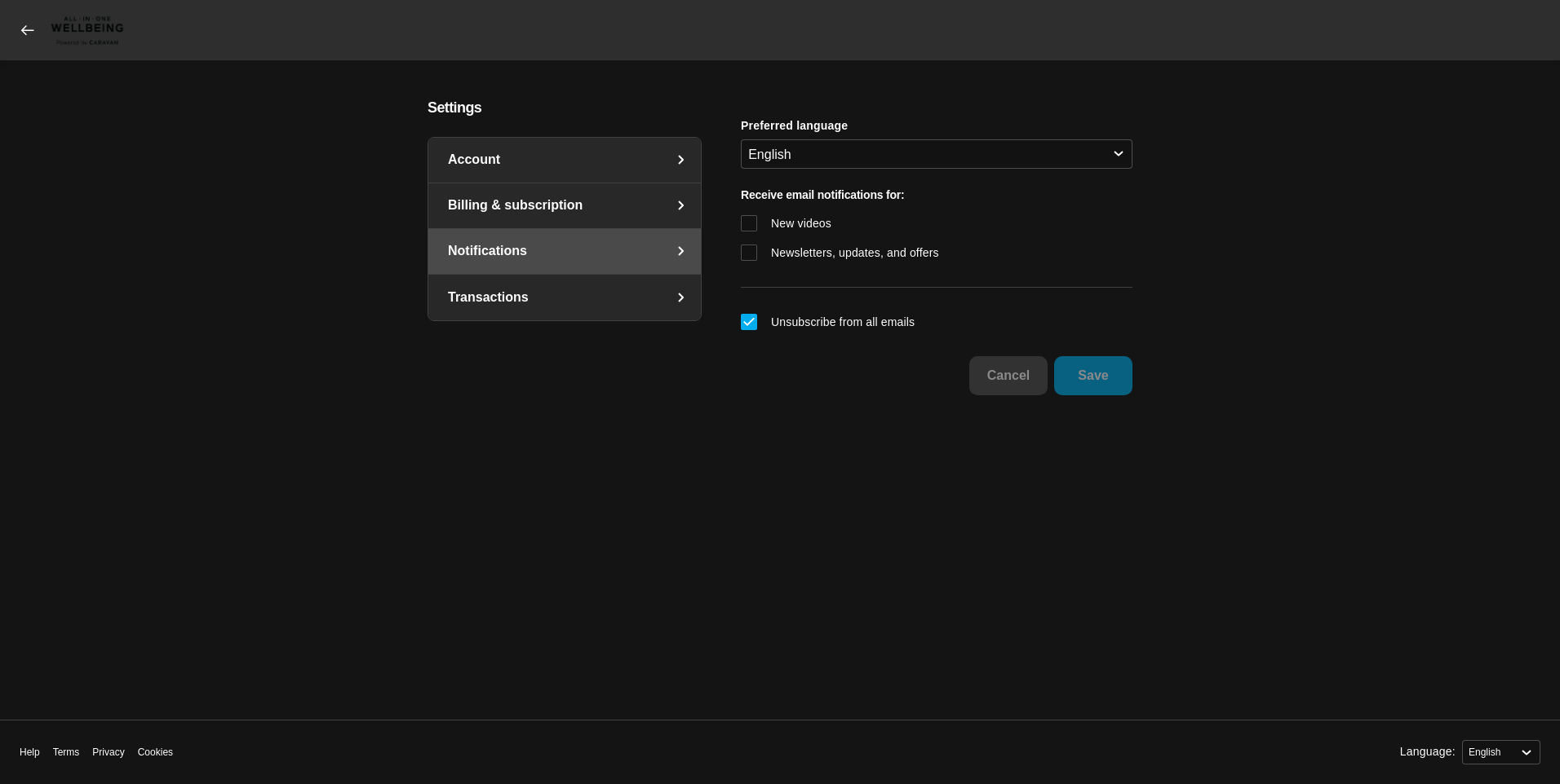
click at [481, 288] on link "Transactions" at bounding box center [565, 297] width 273 height 46
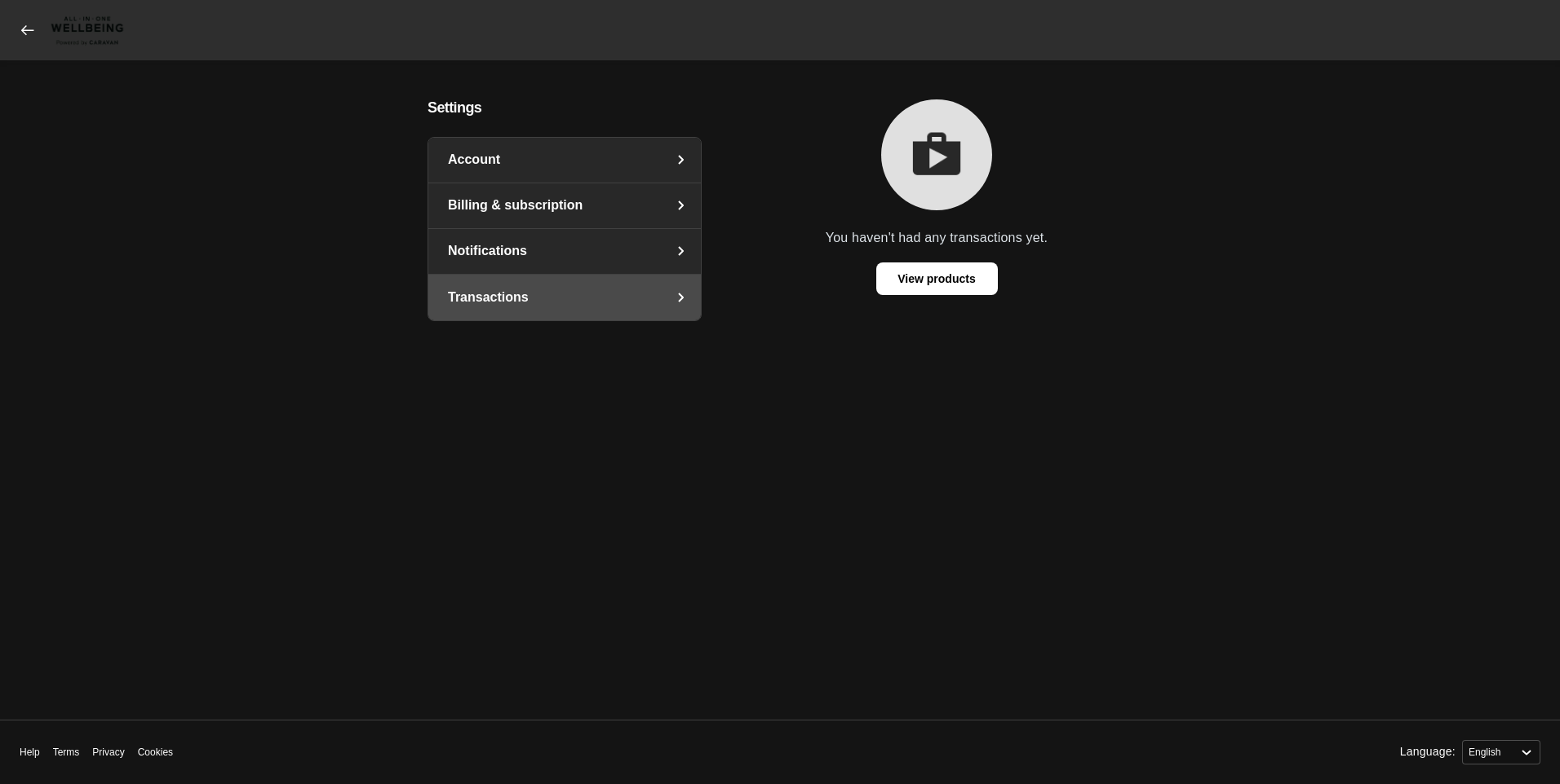
click at [516, 155] on link "Account" at bounding box center [565, 161] width 273 height 45
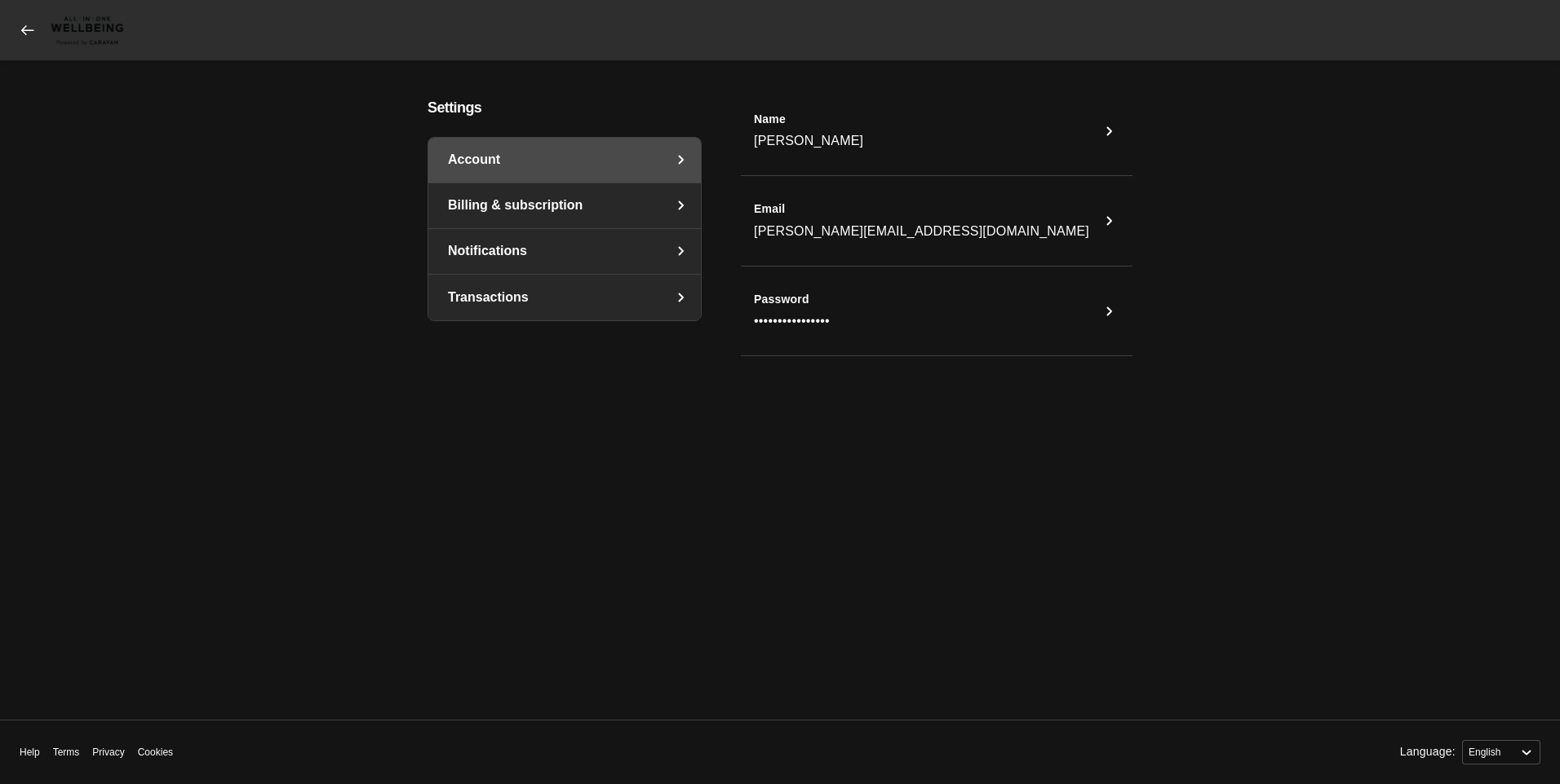
click at [23, 22] on icon at bounding box center [28, 30] width 17 height 16
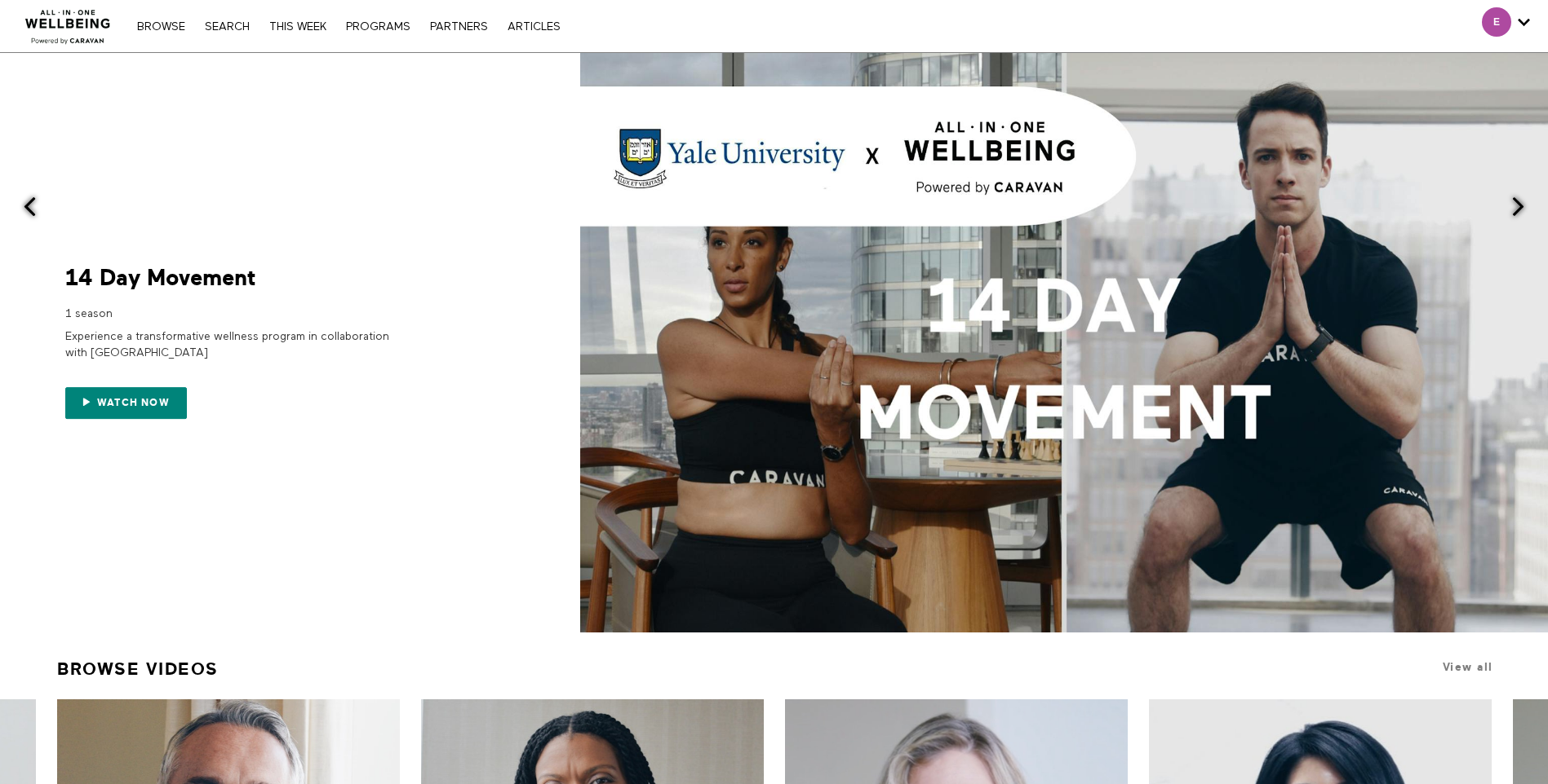
click at [85, 36] on img at bounding box center [69, 22] width 99 height 49
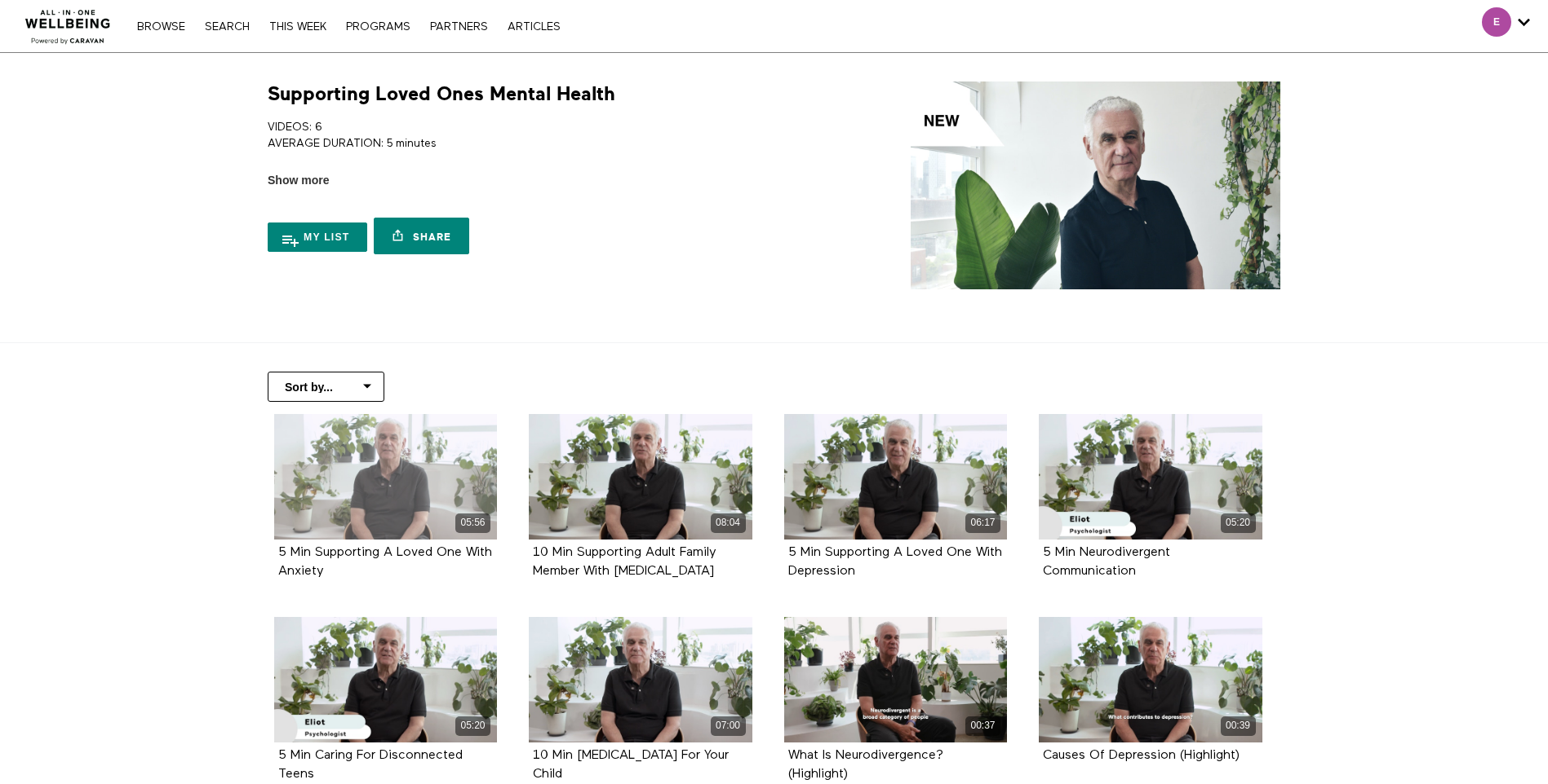
click at [419, 488] on div "05:56" at bounding box center [386, 477] width 223 height 126
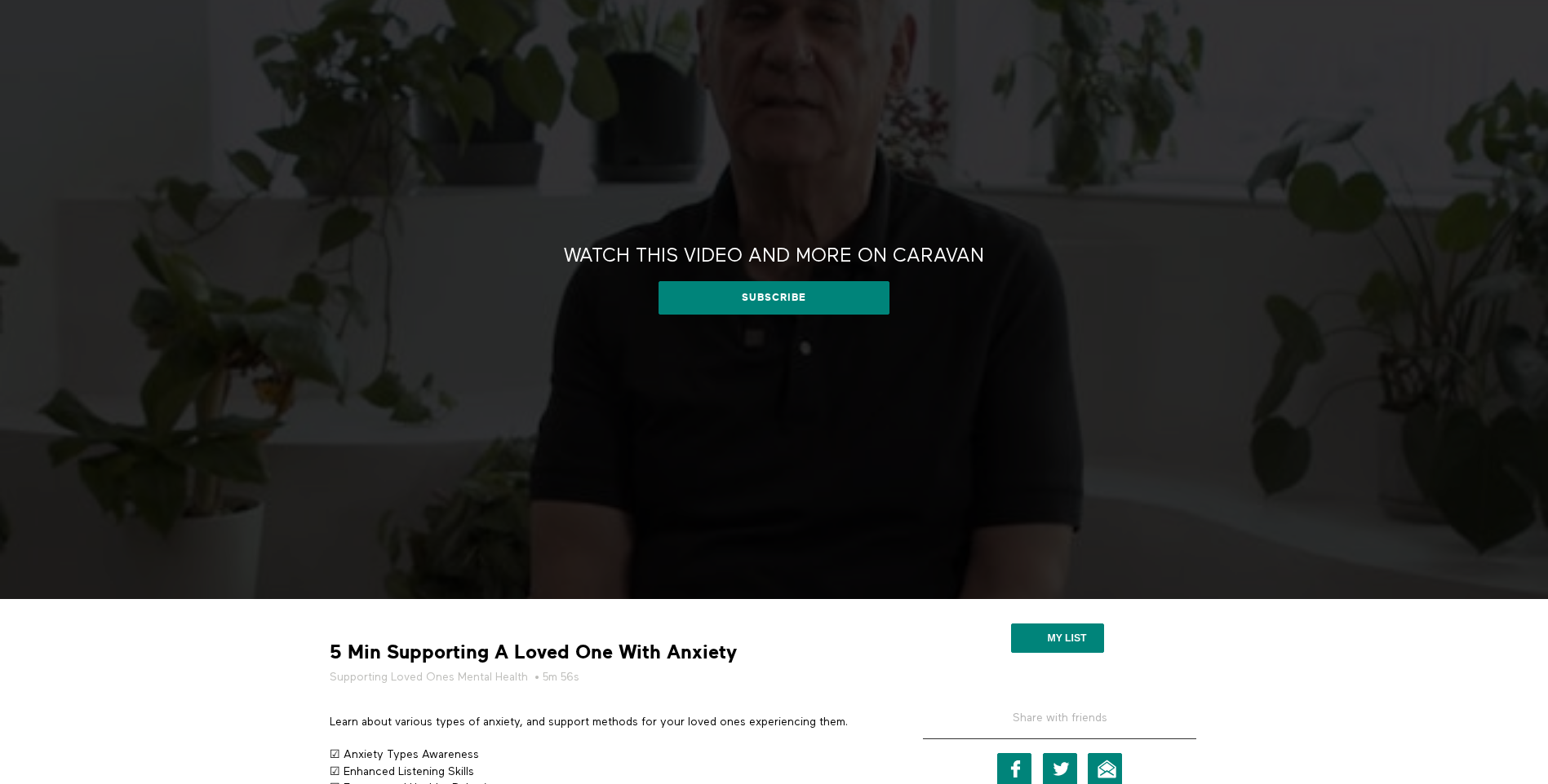
scroll to position [163, 0]
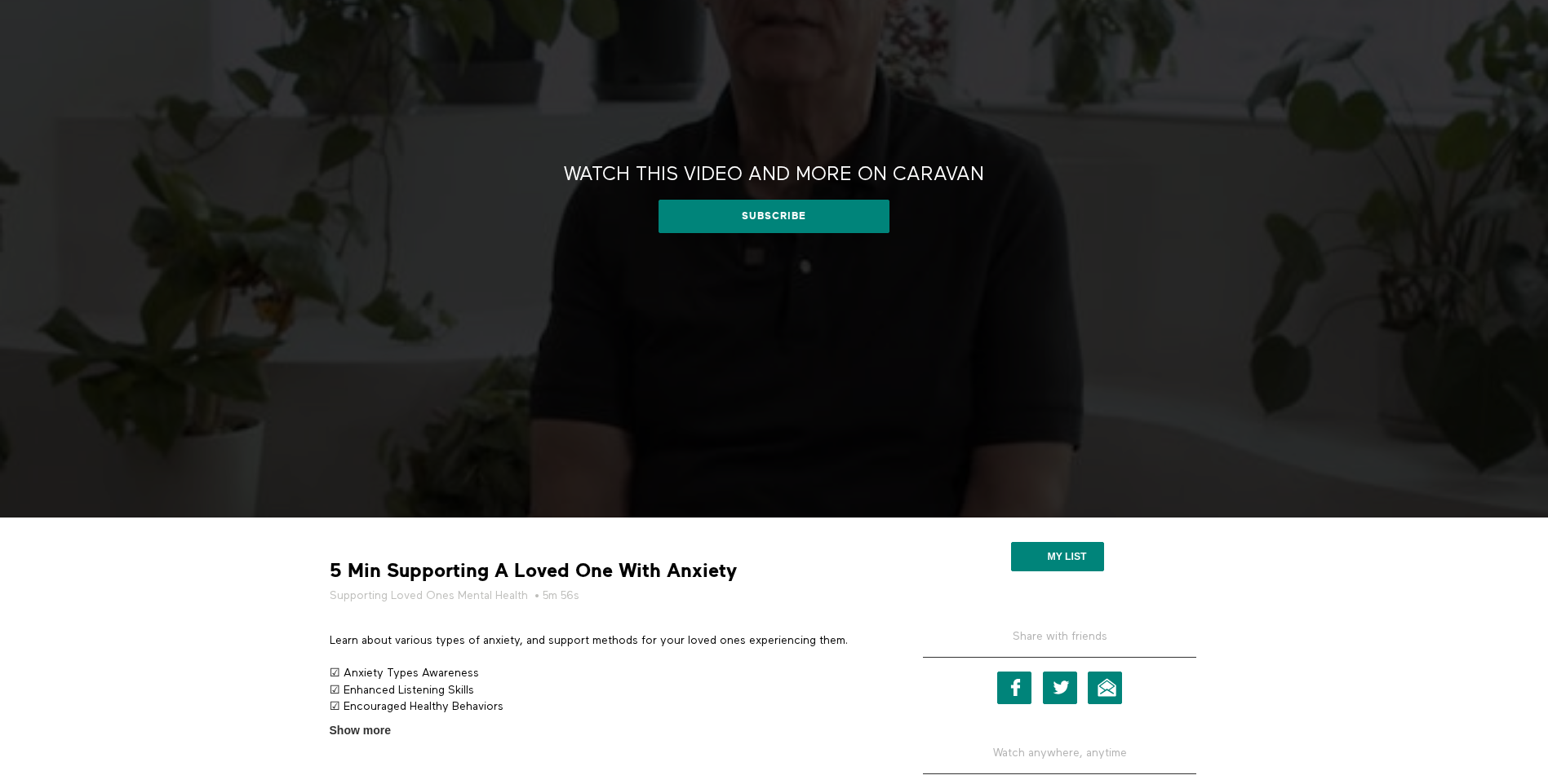
click at [824, 368] on div "Watch this video and more on CARAVAN Watch this video and more on CARAVAN Subsc…" at bounding box center [774, 203] width 1548 height 628
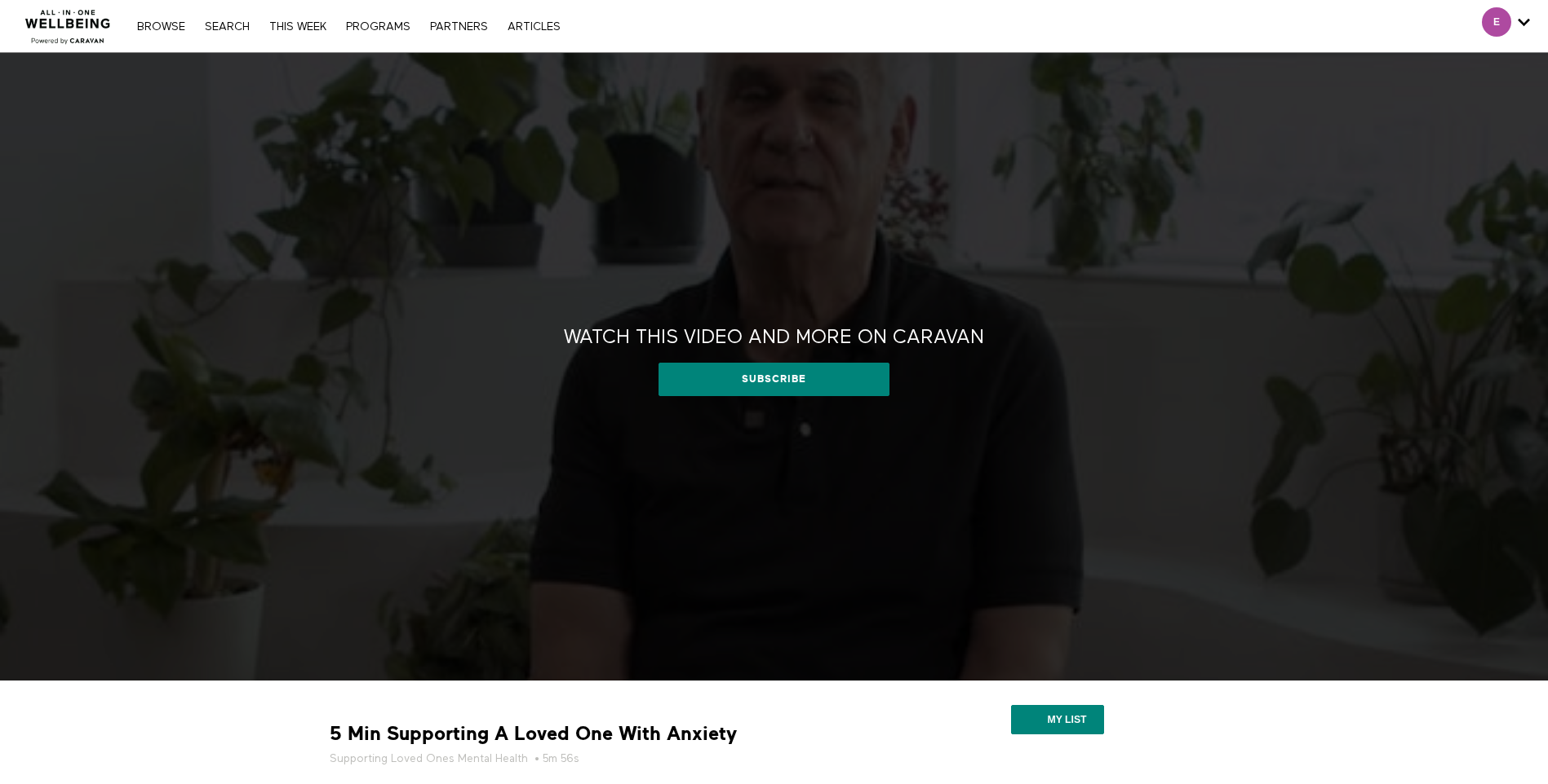
click at [638, 338] on h2 "Watch this video and more on CARAVAN" at bounding box center [774, 338] width 420 height 25
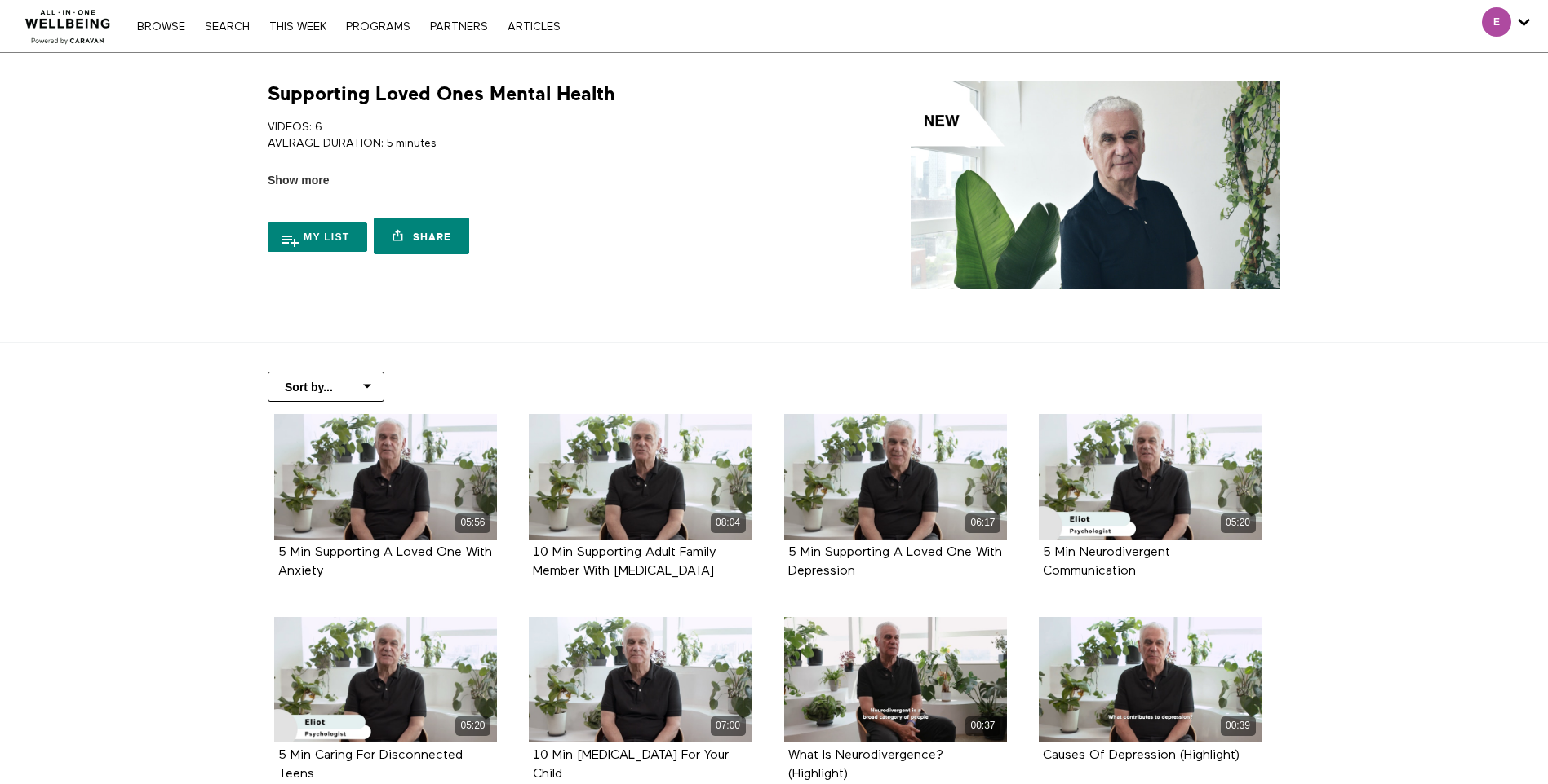
click at [897, 192] on div "Supporting Loved Ones Mental Health VIDEOS: 6 AVERAGE DURATION: 5 minutes STREN…" at bounding box center [774, 185] width 1044 height 208
click at [1015, 165] on img at bounding box center [1095, 185] width 369 height 208
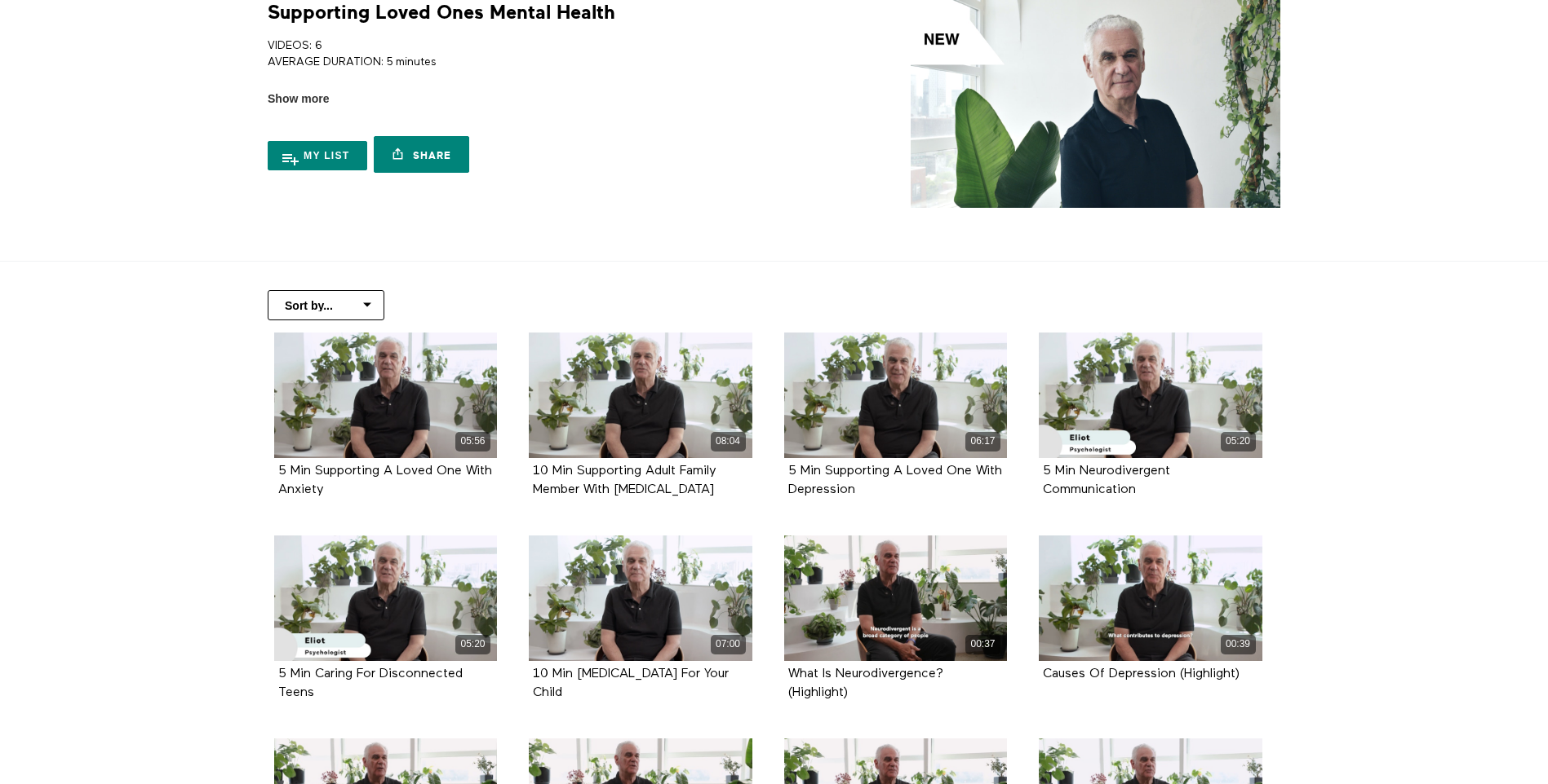
scroll to position [163, 0]
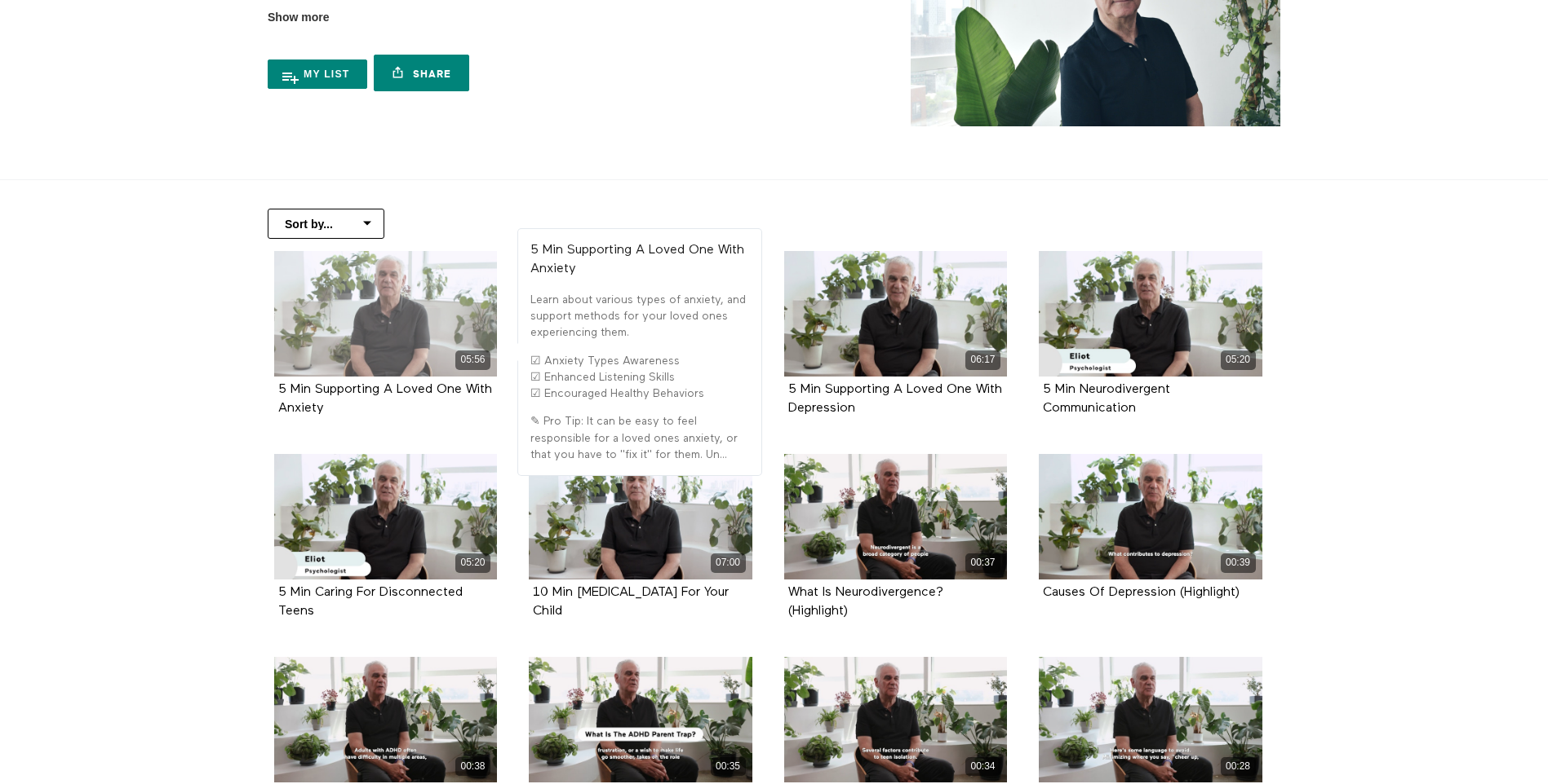
click at [370, 344] on div "05:56" at bounding box center [386, 313] width 223 height 126
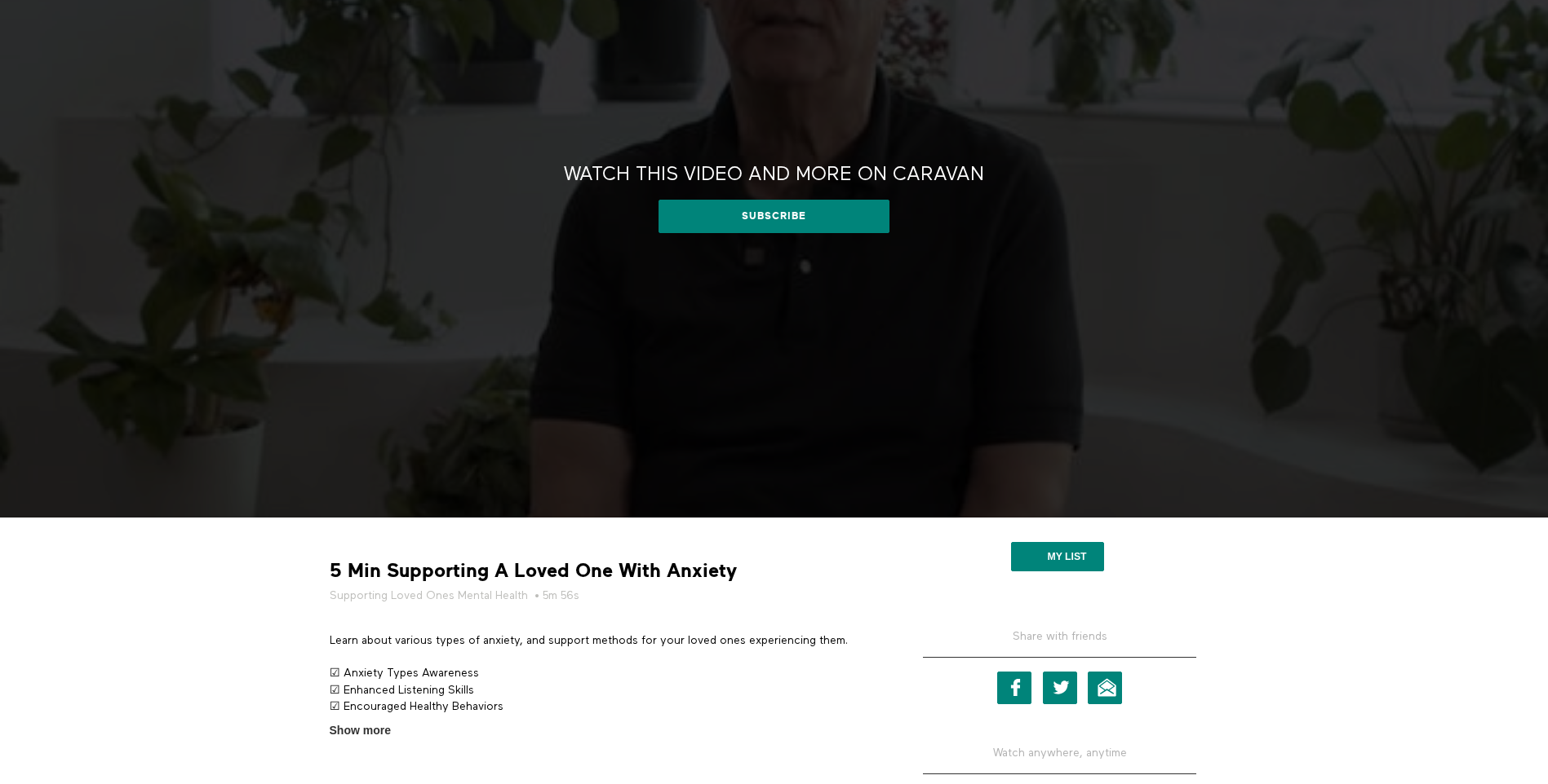
scroll to position [326, 0]
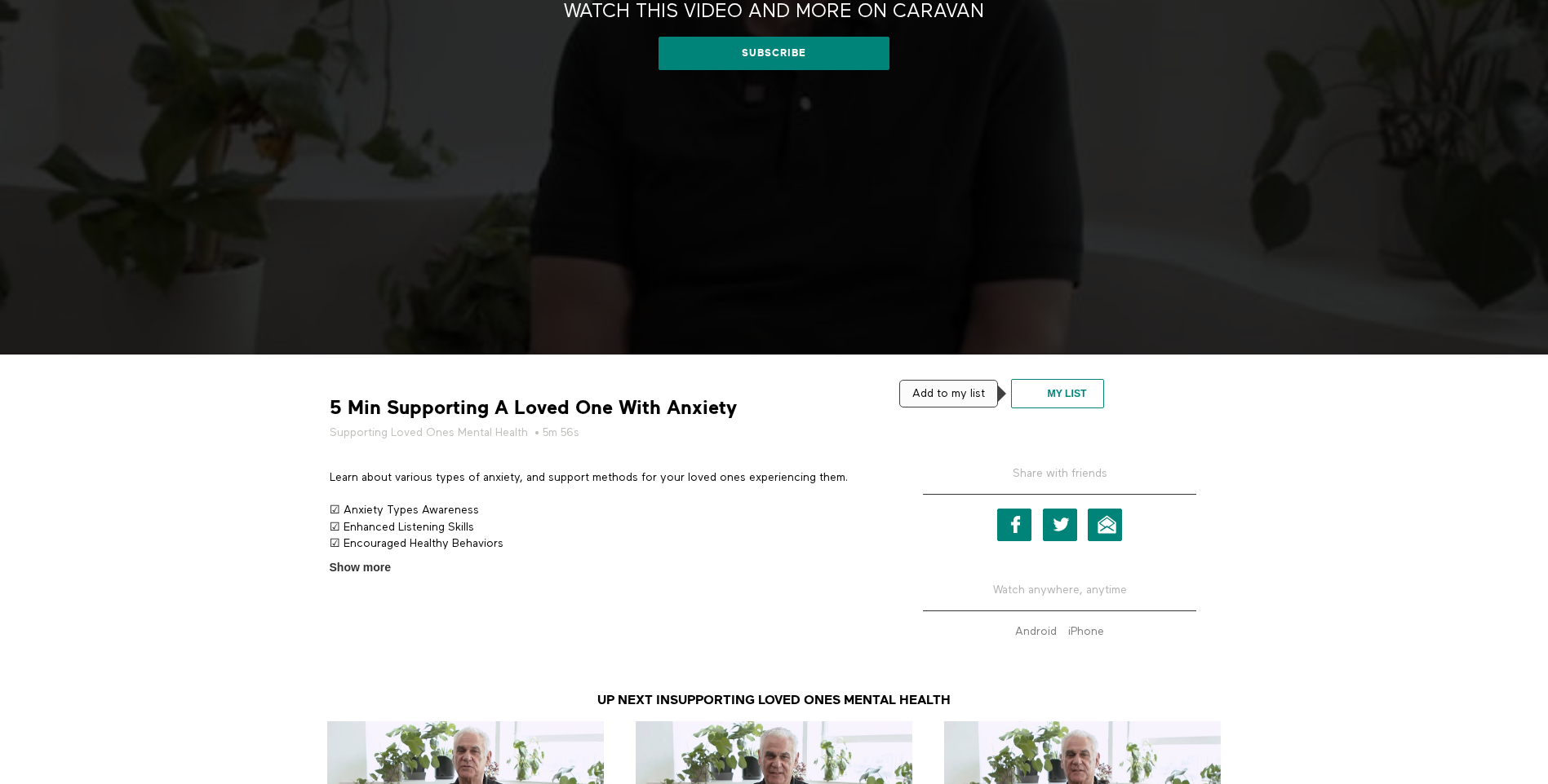
click at [1052, 395] on button "My list" at bounding box center [1057, 394] width 92 height 30
click at [636, 303] on div "Watch this video and more on CARAVAN Watch this video and more on CARAVAN Subsc…" at bounding box center [774, 40] width 1548 height 628
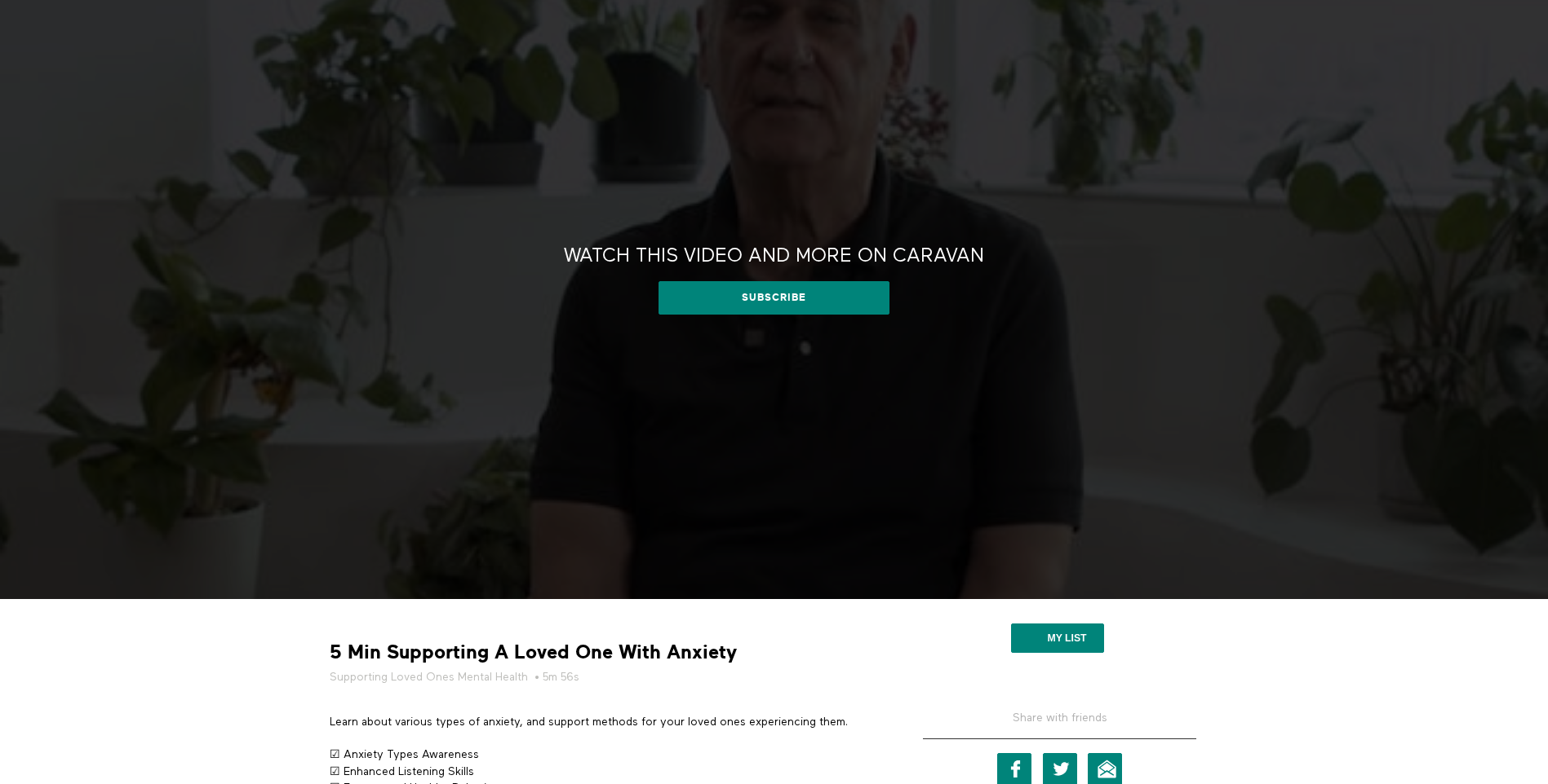
scroll to position [0, 0]
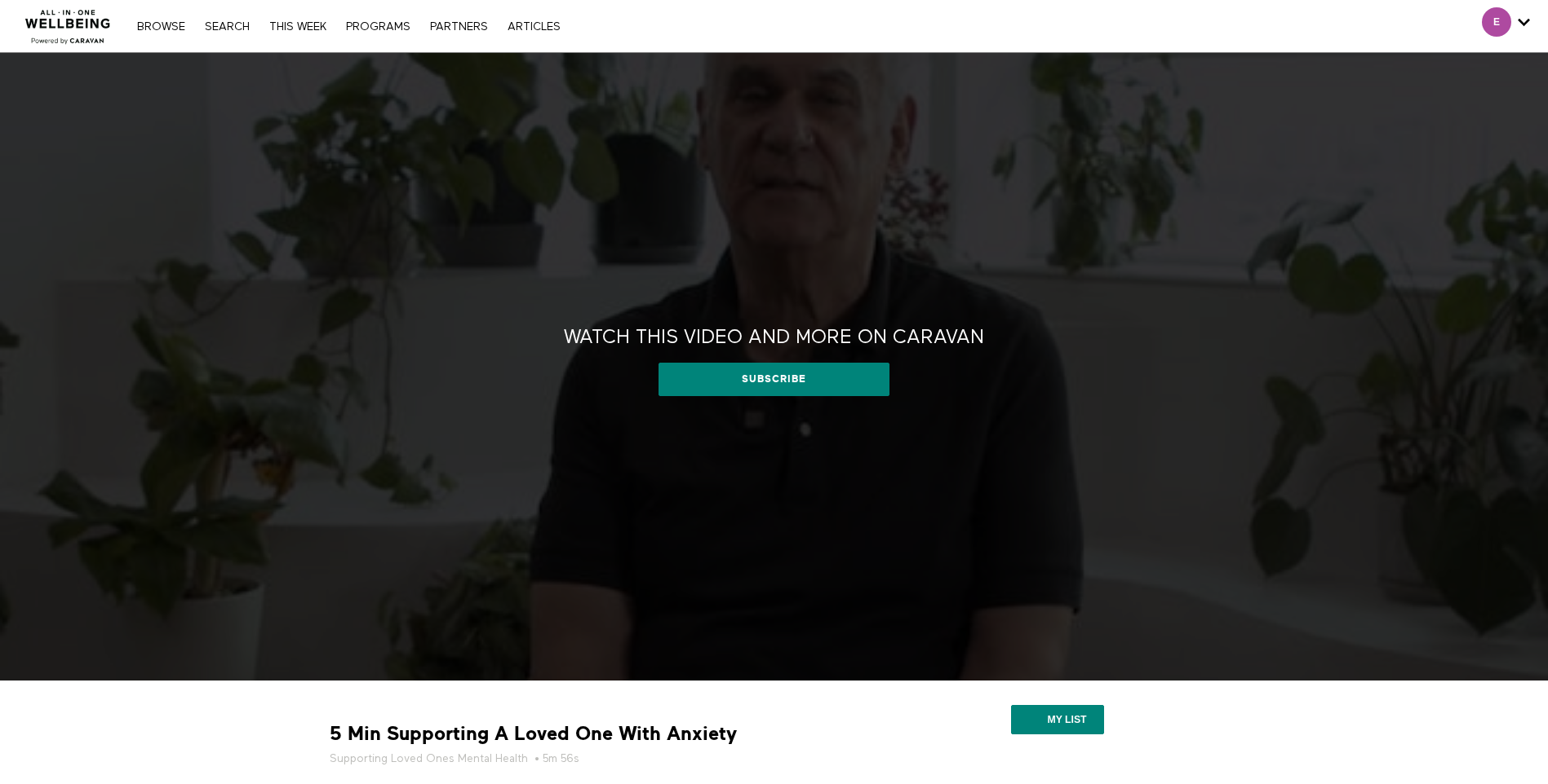
click at [725, 245] on div "Watch this video and more on CARAVAN Watch this video and more on CARAVAN Subsc…" at bounding box center [774, 366] width 1548 height 628
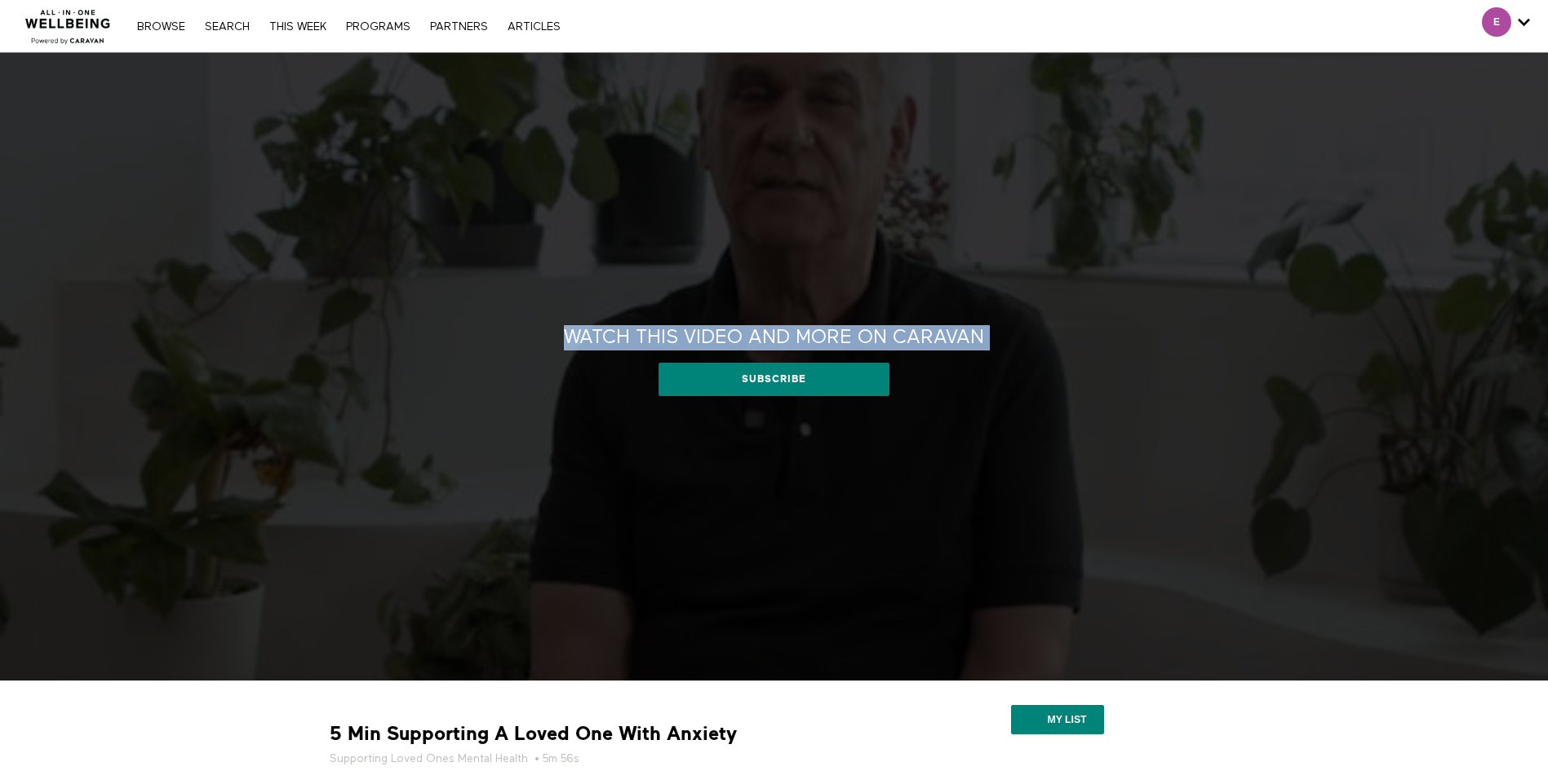
drag, startPoint x: 725, startPoint y: 245, endPoint x: 710, endPoint y: 331, distance: 87.3
click at [710, 331] on h2 "Watch this video and more on CARAVAN" at bounding box center [774, 338] width 420 height 25
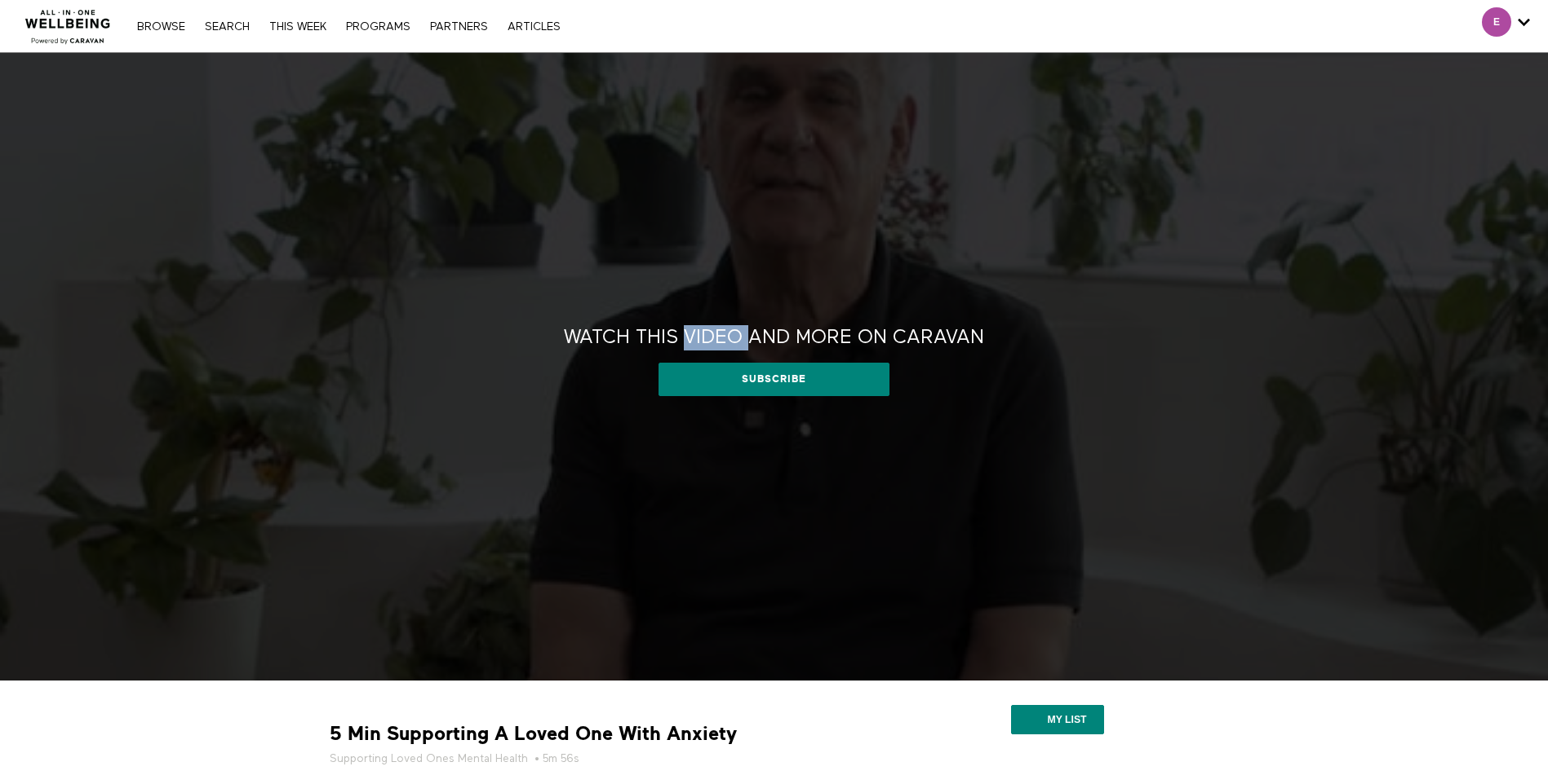
click at [709, 331] on h2 "Watch this video and more on CARAVAN" at bounding box center [774, 338] width 420 height 25
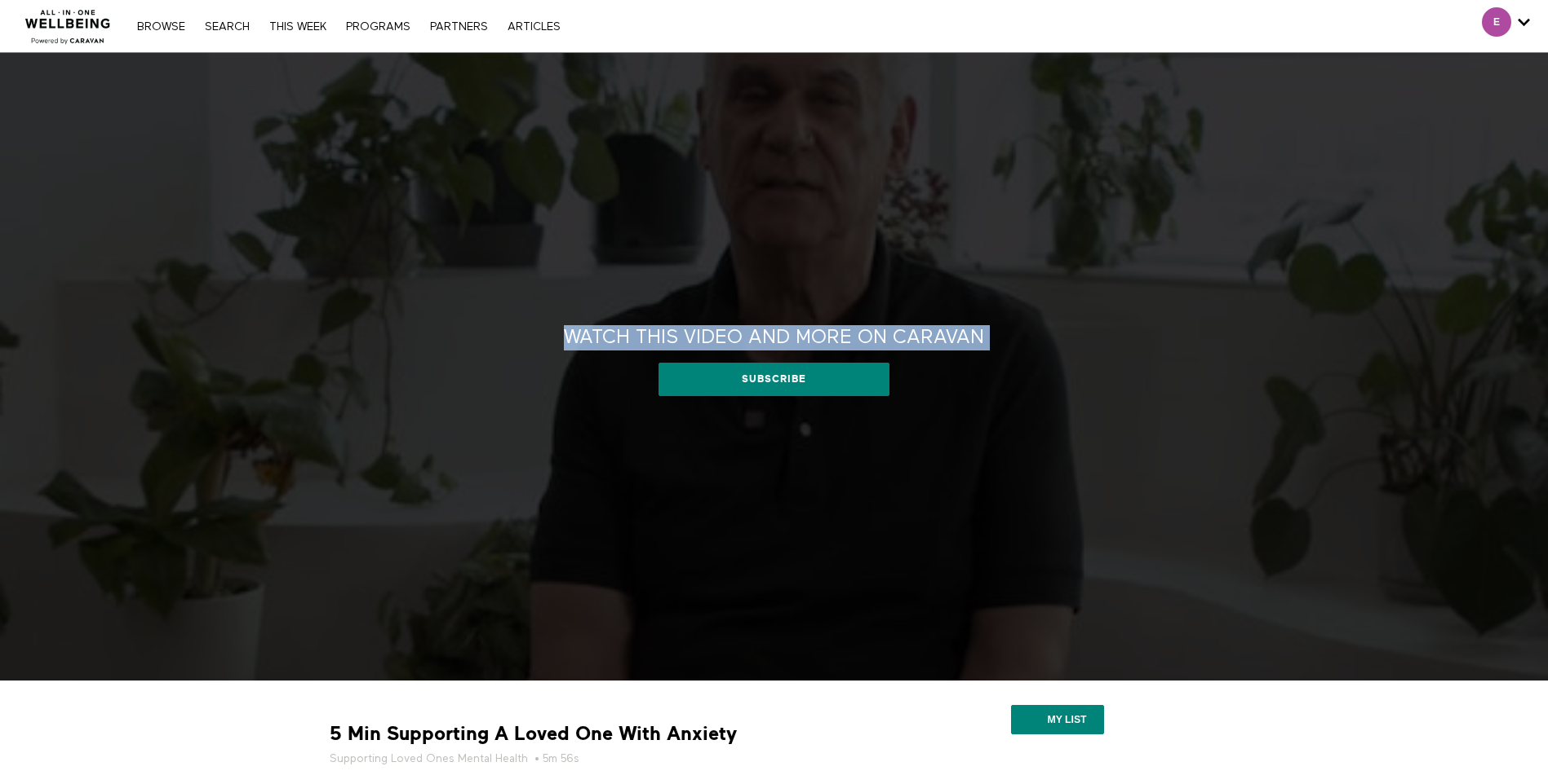
click at [709, 331] on h2 "Watch this video and more on CARAVAN" at bounding box center [774, 338] width 420 height 25
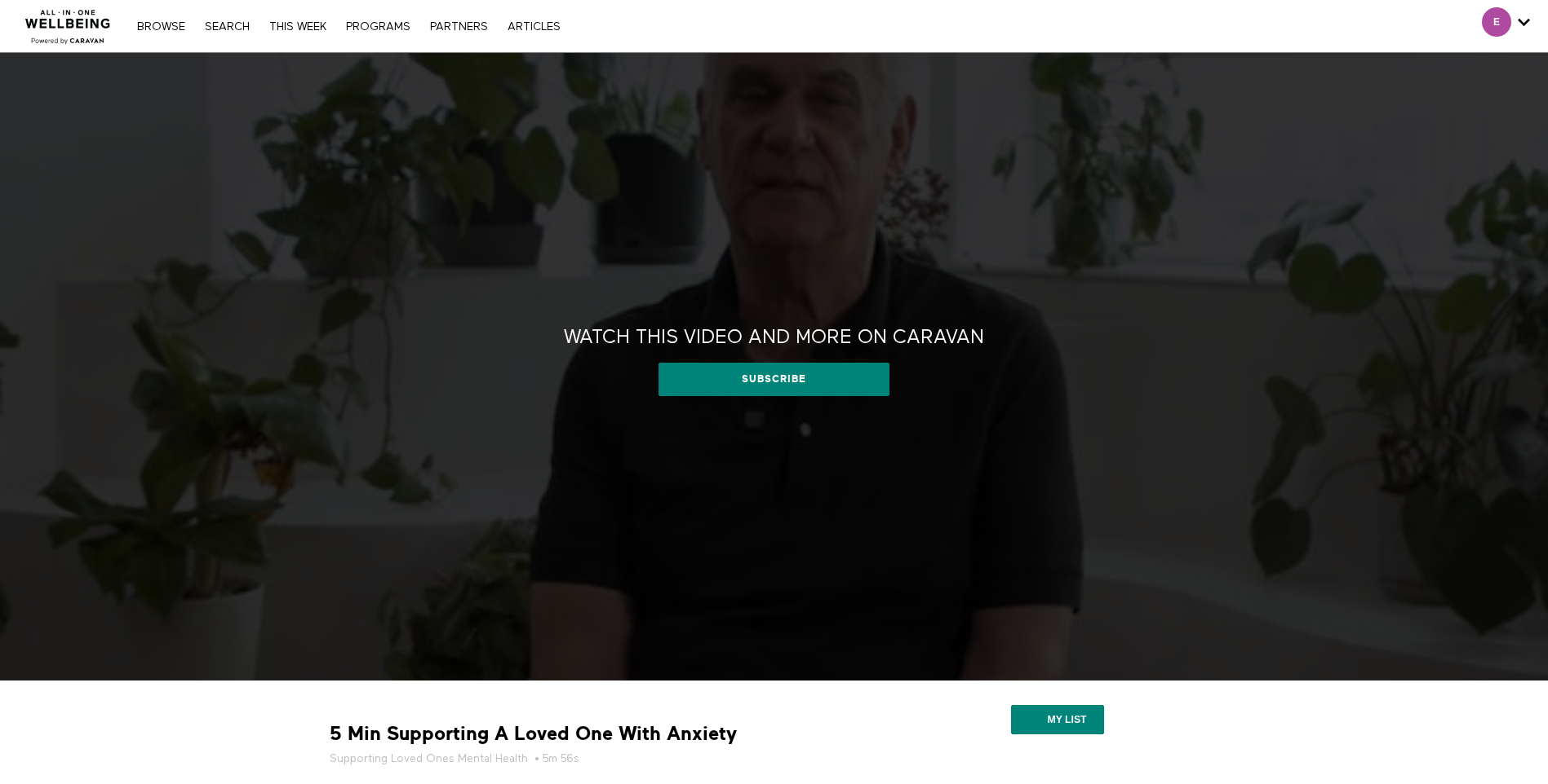
drag, startPoint x: 709, startPoint y: 331, endPoint x: 777, endPoint y: 289, distance: 79.9
click at [777, 289] on div "Watch this video and more on CARAVAN Watch this video and more on CARAVAN Subsc…" at bounding box center [774, 366] width 1548 height 628
click at [291, 23] on link "THIS WEEK" at bounding box center [298, 26] width 74 height 11
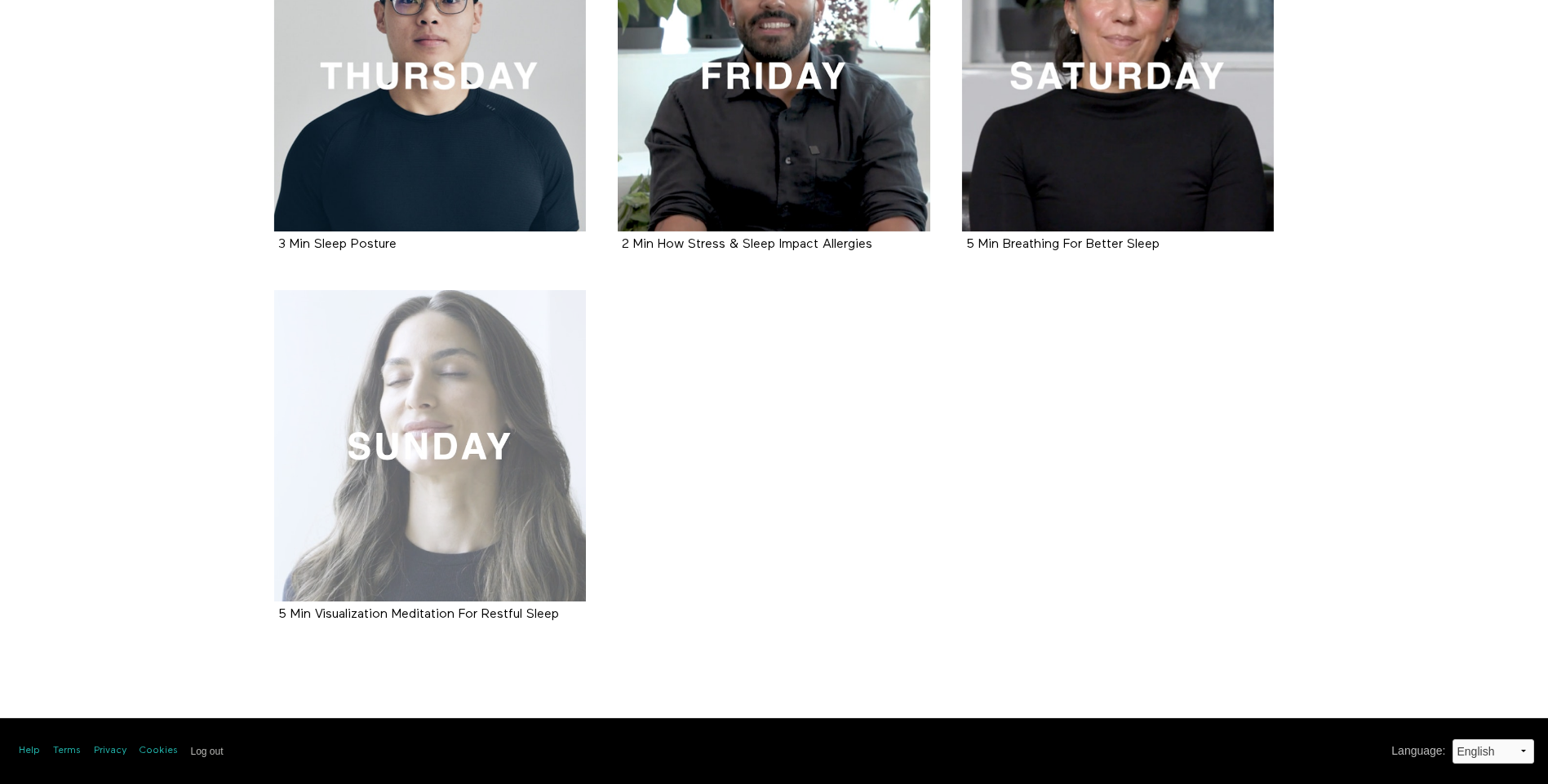
scroll to position [841, 0]
